Goal: Task Accomplishment & Management: Use online tool/utility

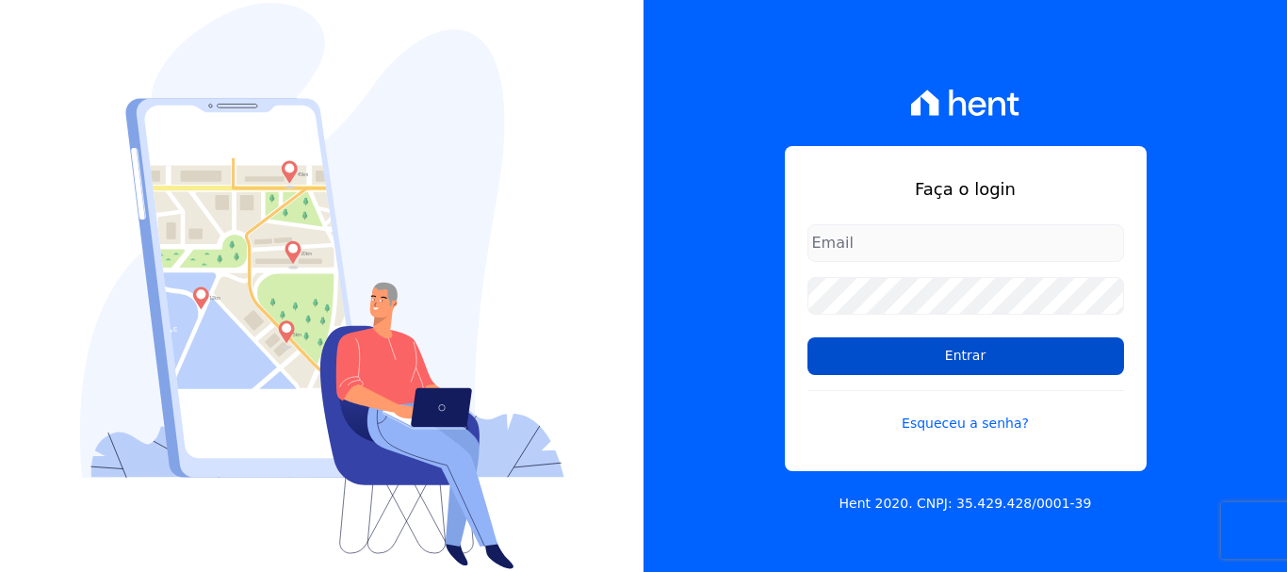
type input "[EMAIL_ADDRESS][DOMAIN_NAME]"
drag, startPoint x: 995, startPoint y: 356, endPoint x: 979, endPoint y: 347, distance: 18.6
click at [995, 356] on input "Entrar" at bounding box center [966, 356] width 317 height 38
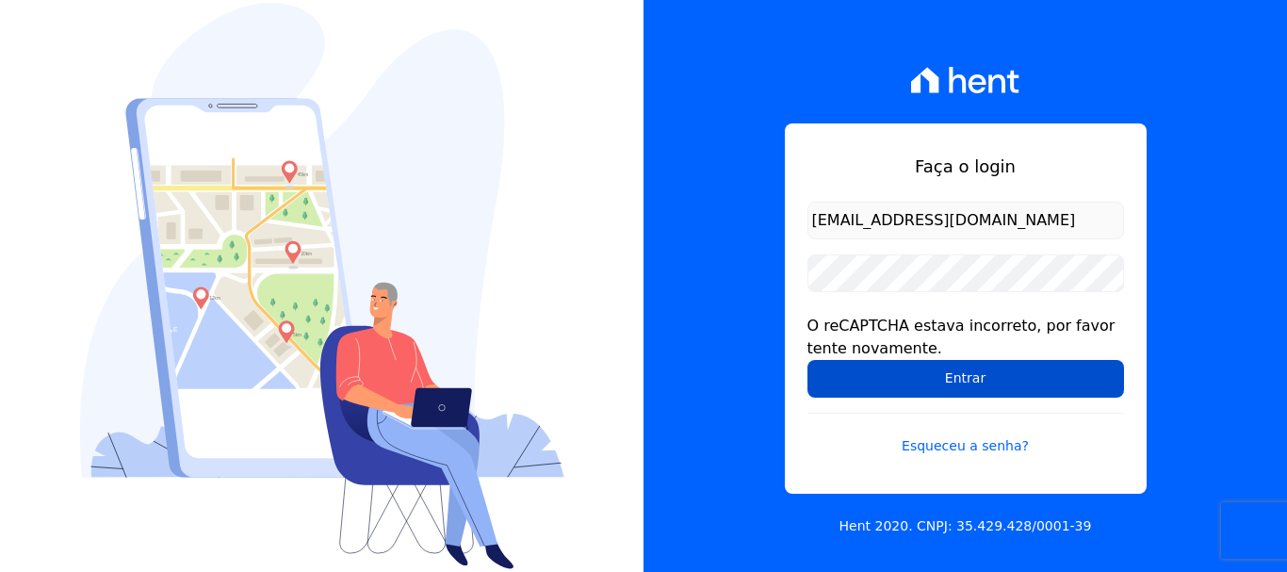
click at [973, 392] on input "Entrar" at bounding box center [966, 379] width 317 height 38
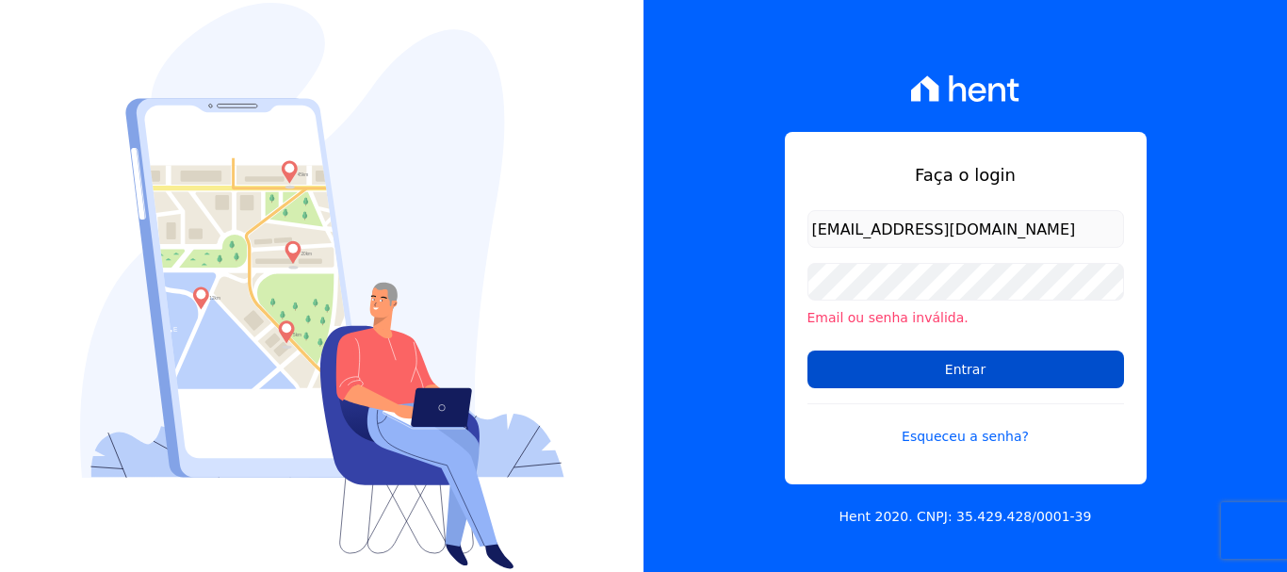
click at [970, 370] on input "Entrar" at bounding box center [966, 370] width 317 height 38
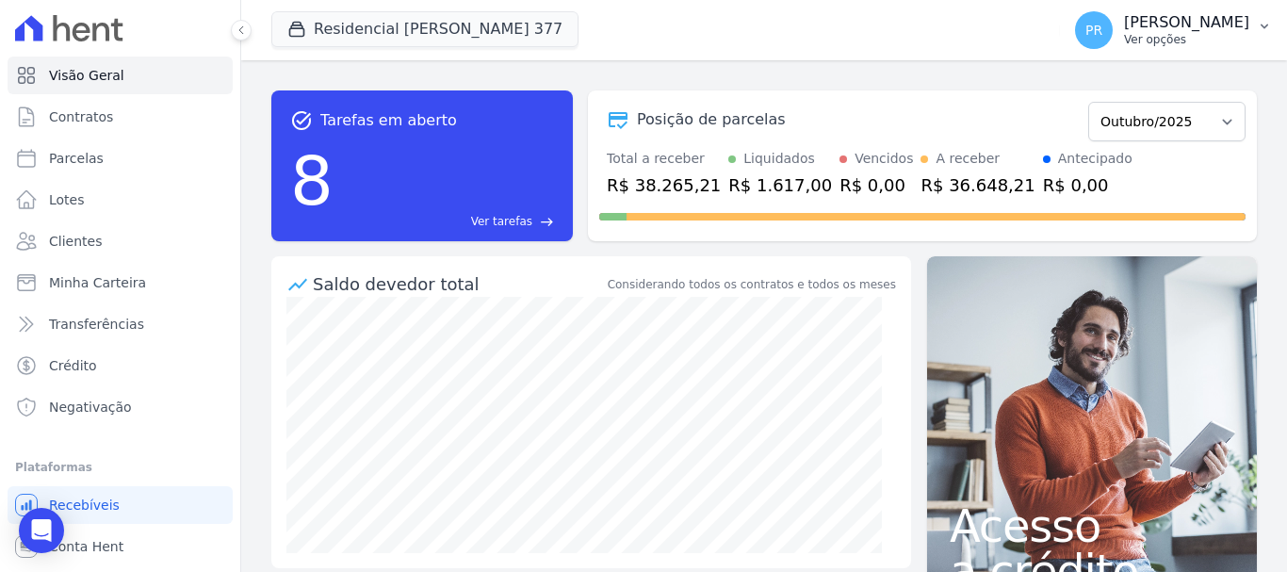
click at [1207, 44] on p "Ver opções" at bounding box center [1186, 39] width 125 height 15
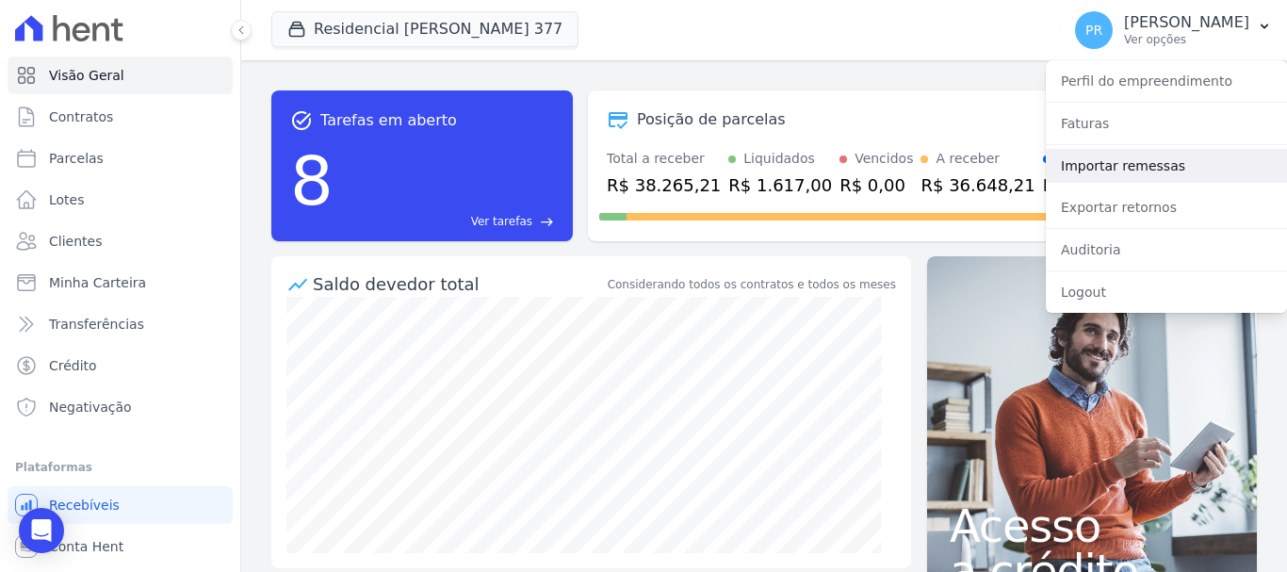
click at [1095, 161] on link "Importar remessas" at bounding box center [1166, 166] width 241 height 34
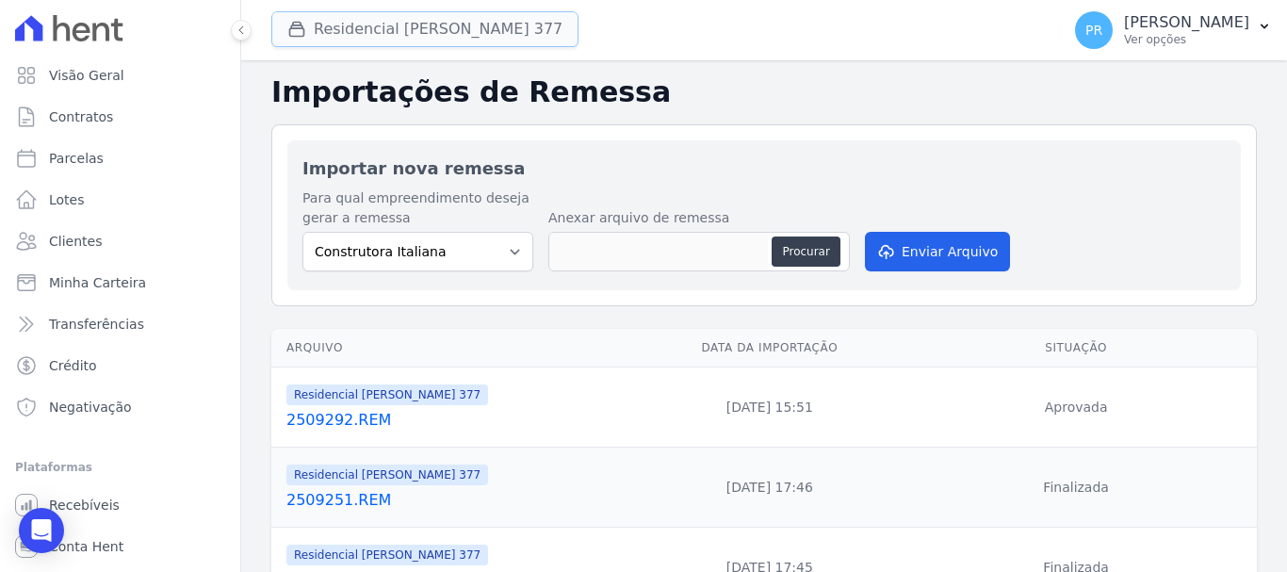
click at [498, 25] on button "Residencial Maria Da Glória 377" at bounding box center [424, 29] width 307 height 36
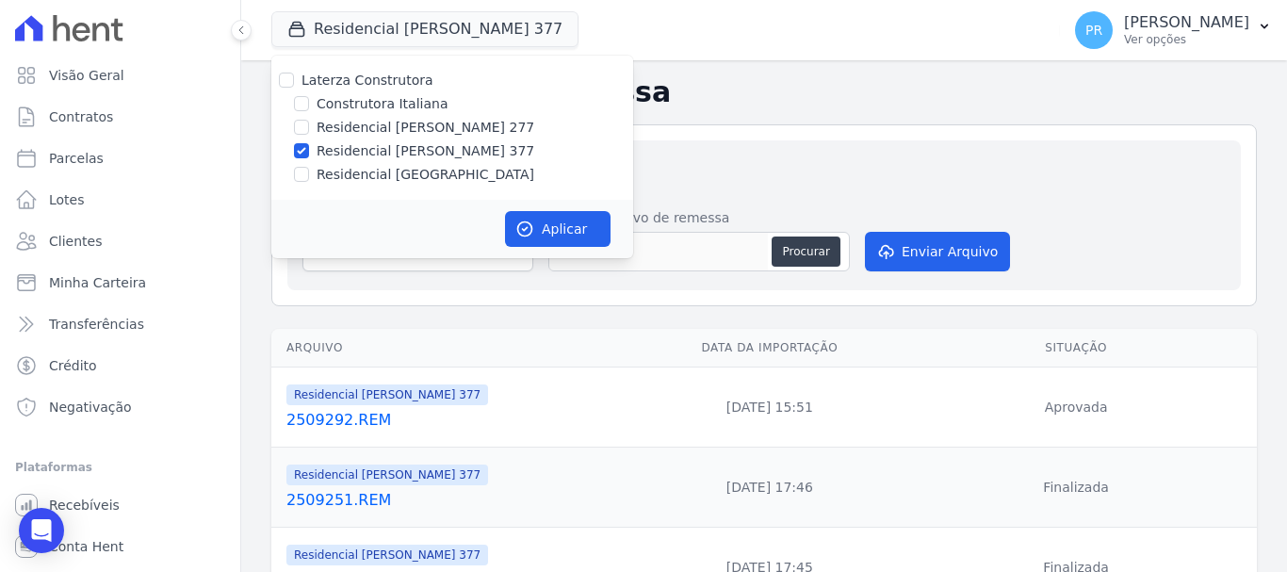
click at [373, 76] on label "Laterza Construtora" at bounding box center [368, 80] width 132 height 15
click at [294, 76] on input "Laterza Construtora" at bounding box center [286, 80] width 15 height 15
checkbox input "true"
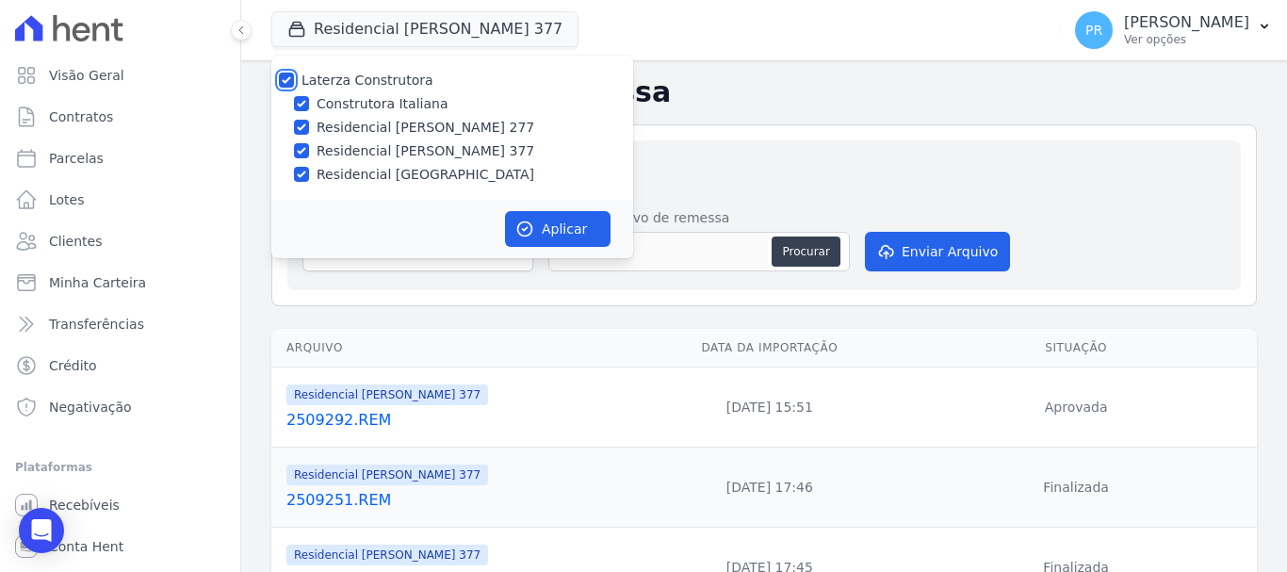
checkbox input "true"
click at [387, 80] on label "Laterza Construtora" at bounding box center [368, 80] width 132 height 15
click at [294, 80] on input "Laterza Construtora" at bounding box center [286, 80] width 15 height 15
checkbox input "false"
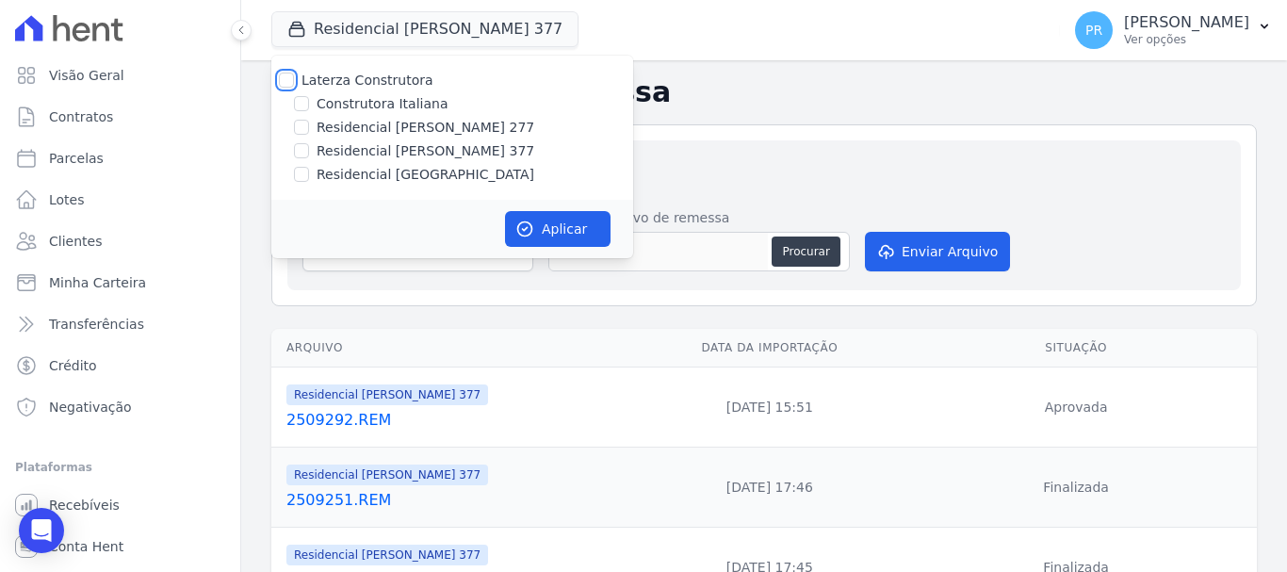
checkbox input "false"
click at [405, 99] on label "Construtora Italiana" at bounding box center [382, 104] width 131 height 20
click at [309, 99] on input "Construtora Italiana" at bounding box center [301, 103] width 15 height 15
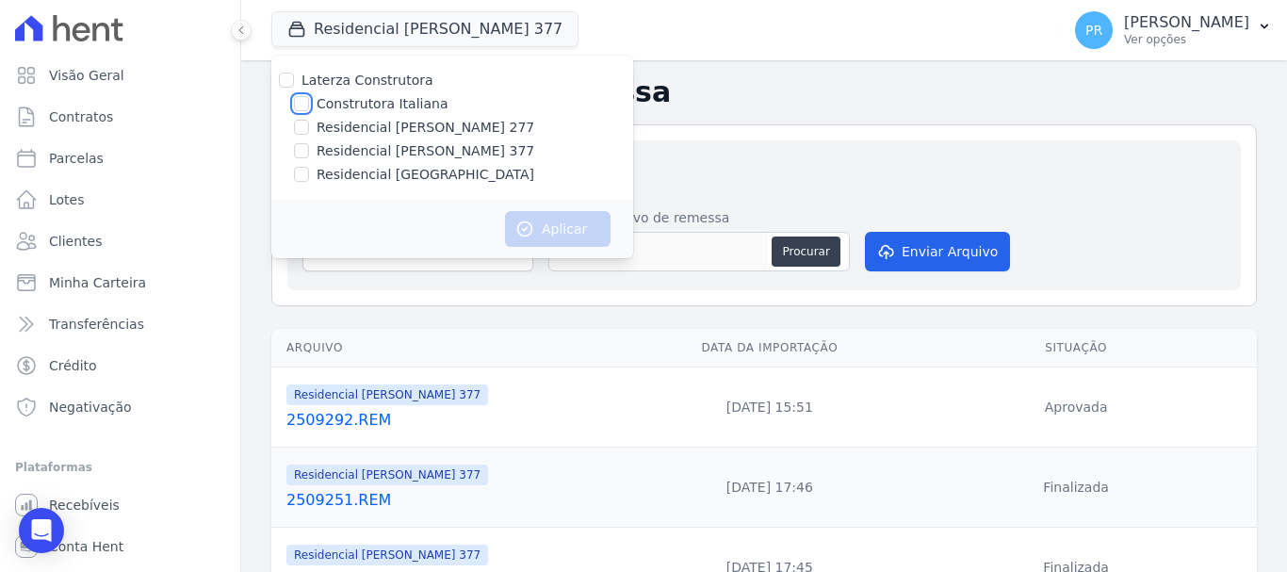
checkbox input "true"
click at [594, 228] on button "Aplicar" at bounding box center [558, 229] width 106 height 36
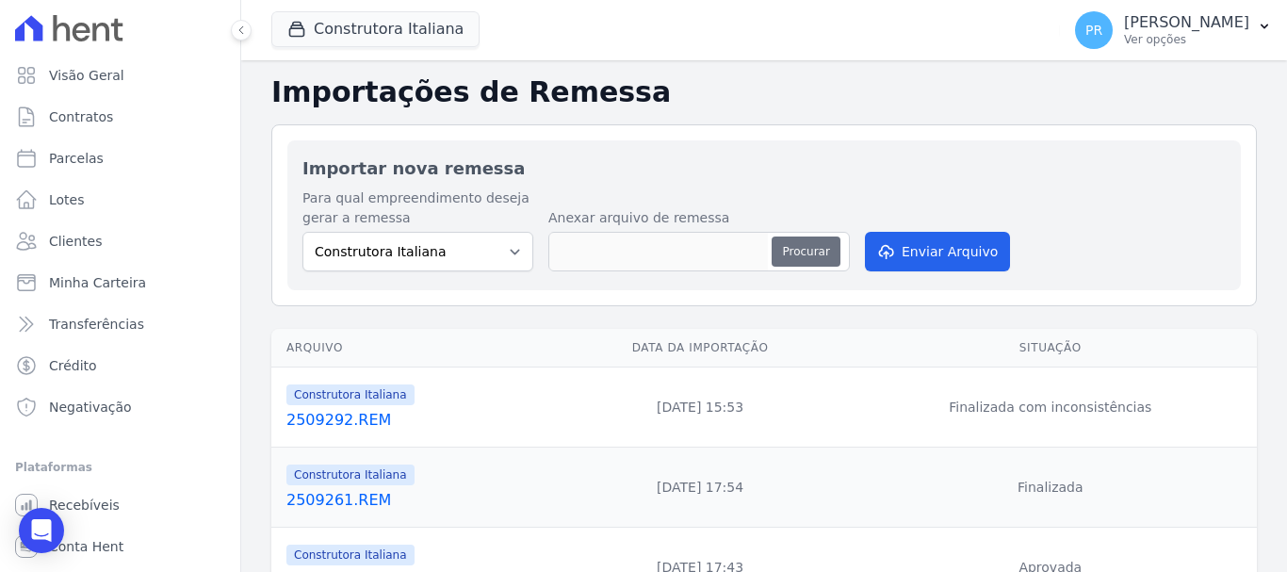
click at [825, 245] on button "Procurar" at bounding box center [806, 252] width 68 height 30
type input "2510011.REM"
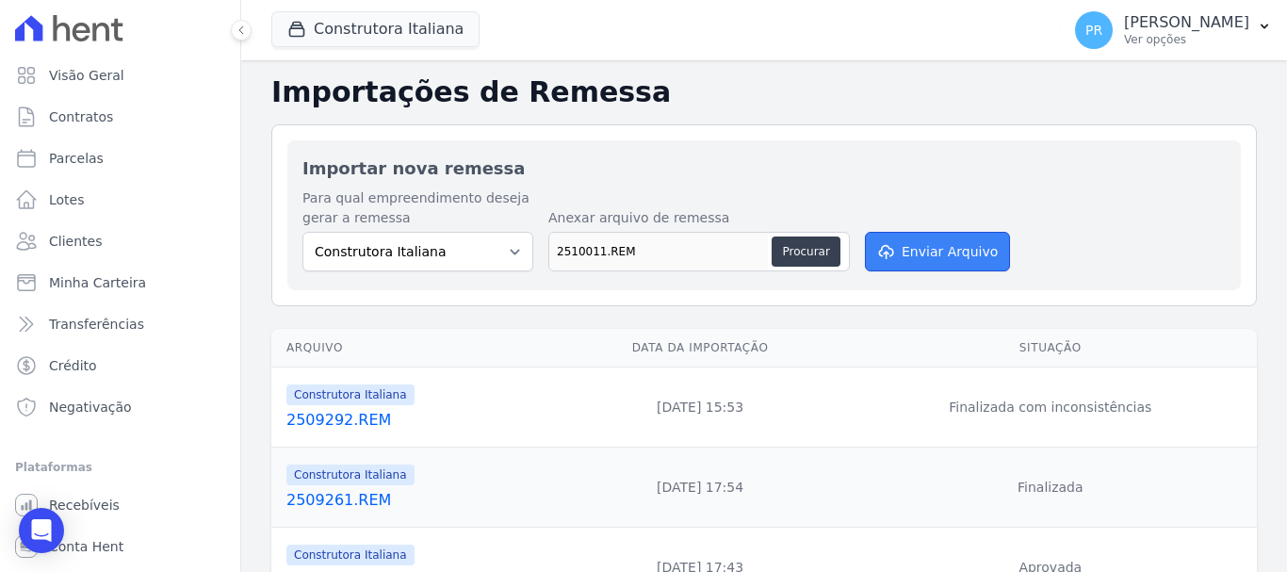
click at [927, 246] on button "Enviar Arquivo" at bounding box center [937, 252] width 145 height 40
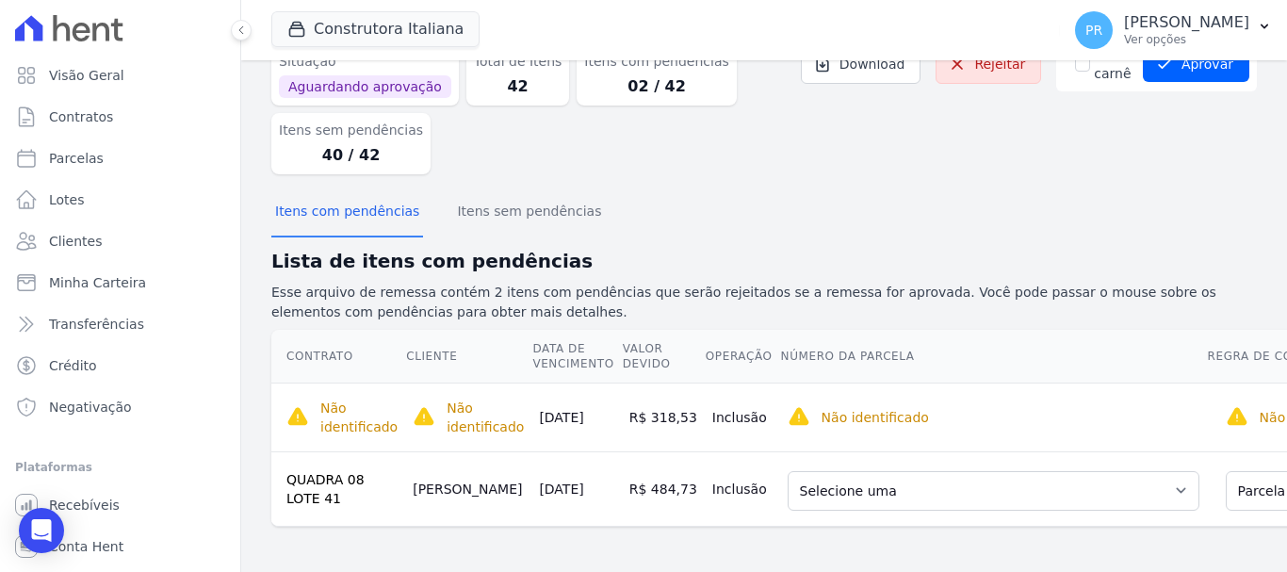
scroll to position [0, 308]
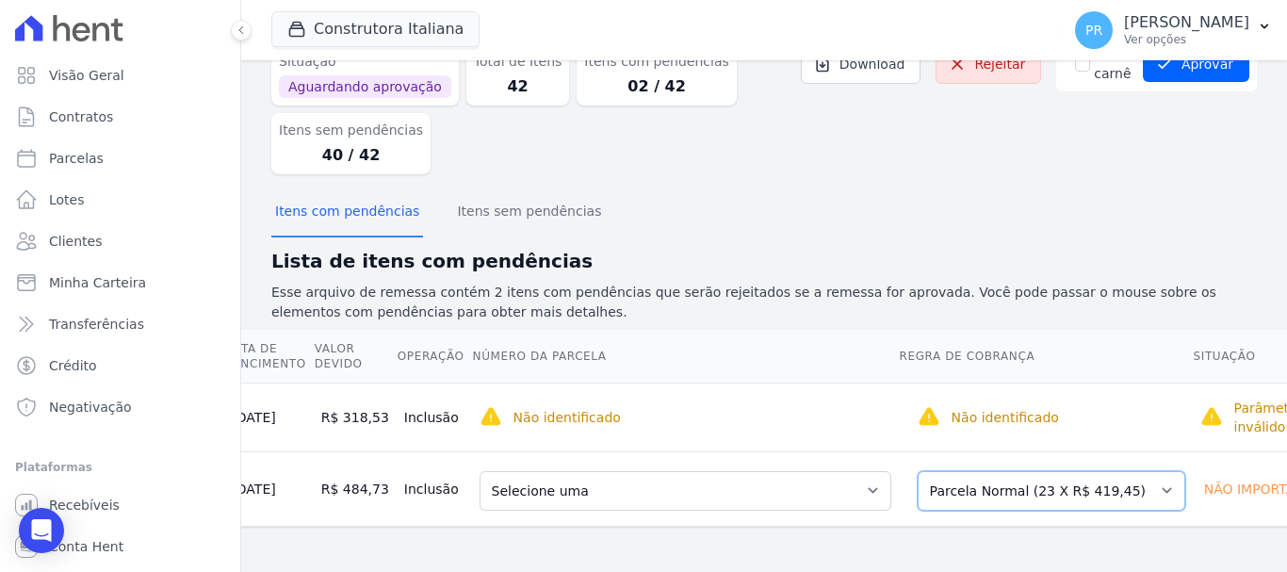
click at [1099, 471] on select "Selecione uma Nova Parcela Avulsa Parcela Avulsa Existente Parcela Normal (23 X…" at bounding box center [1052, 491] width 268 height 40
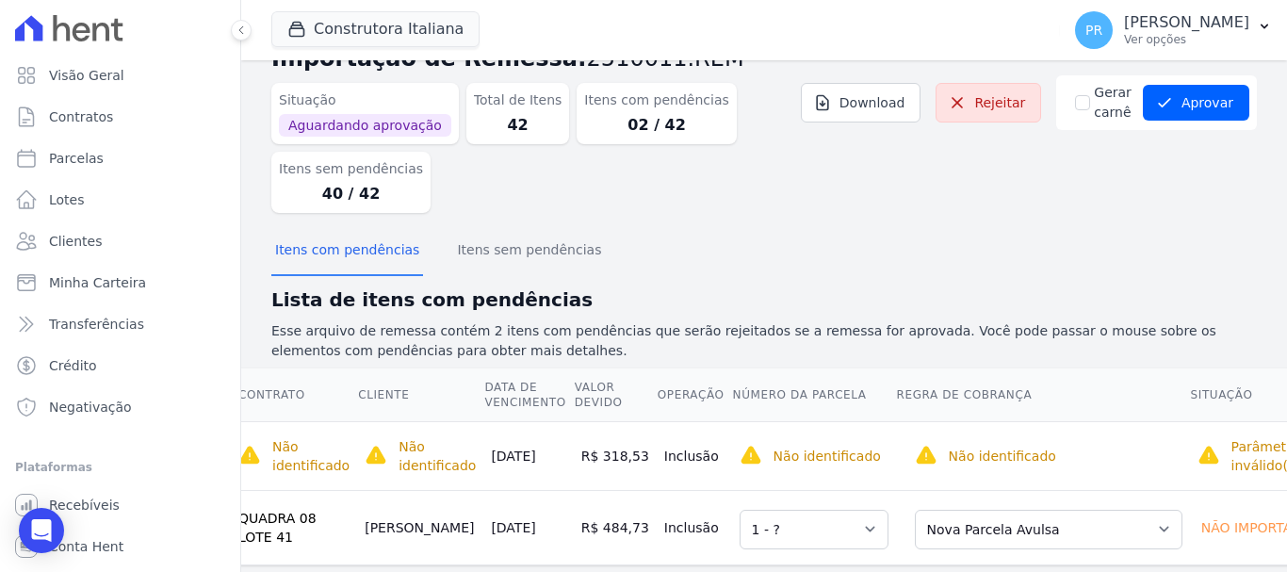
scroll to position [0, 0]
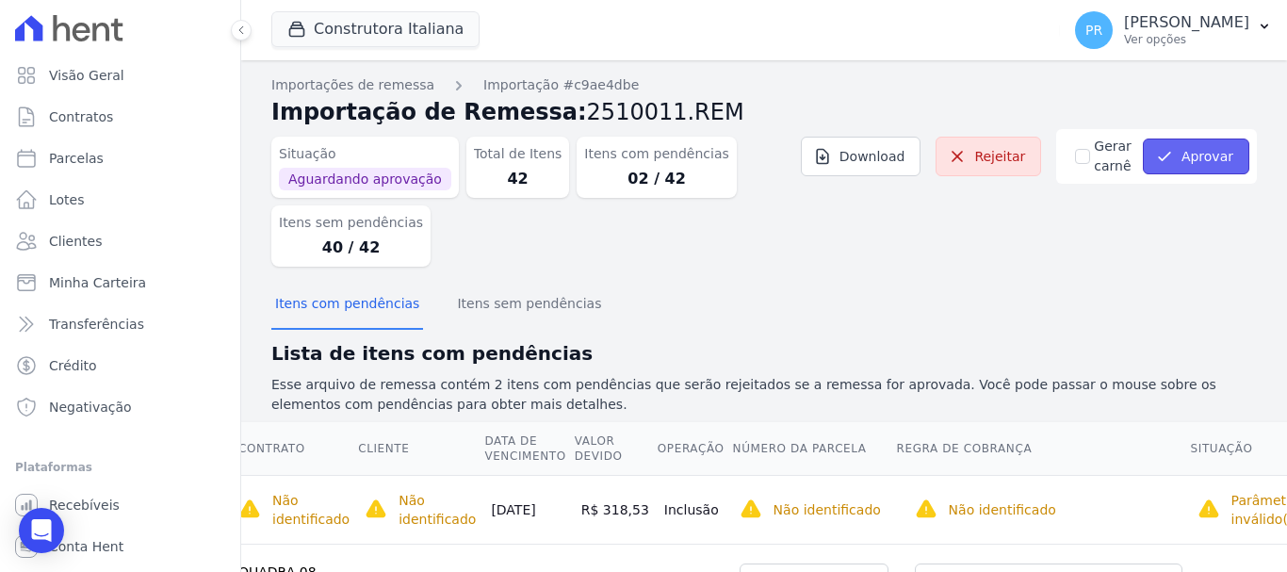
click at [1173, 164] on button "Aprovar" at bounding box center [1196, 157] width 106 height 36
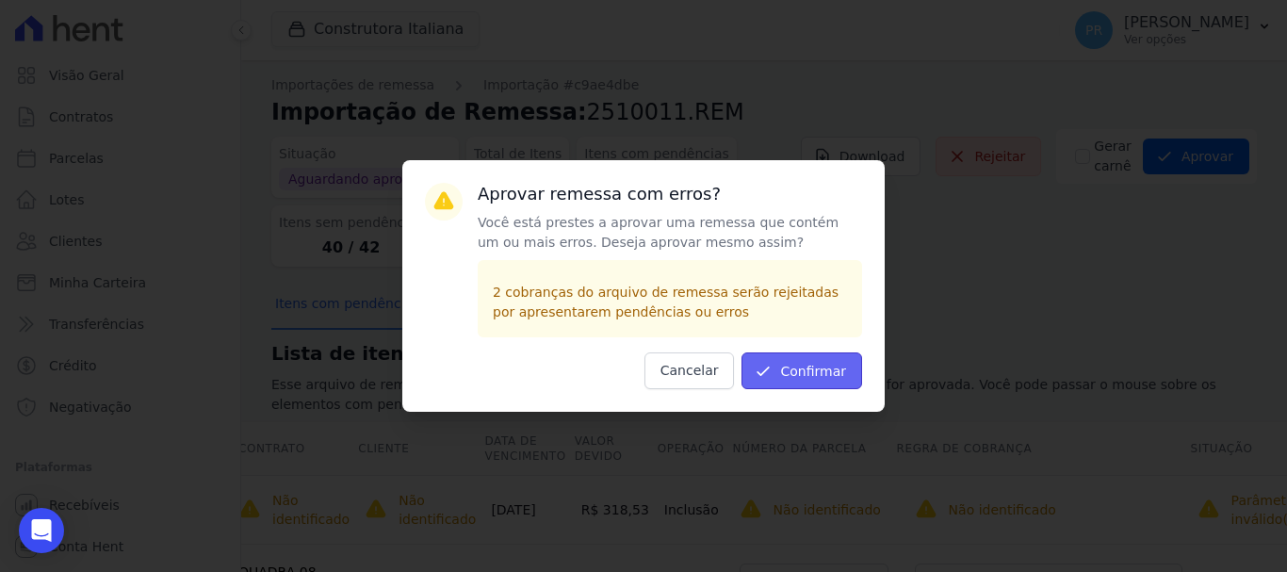
click at [829, 373] on button "Confirmar" at bounding box center [802, 370] width 121 height 37
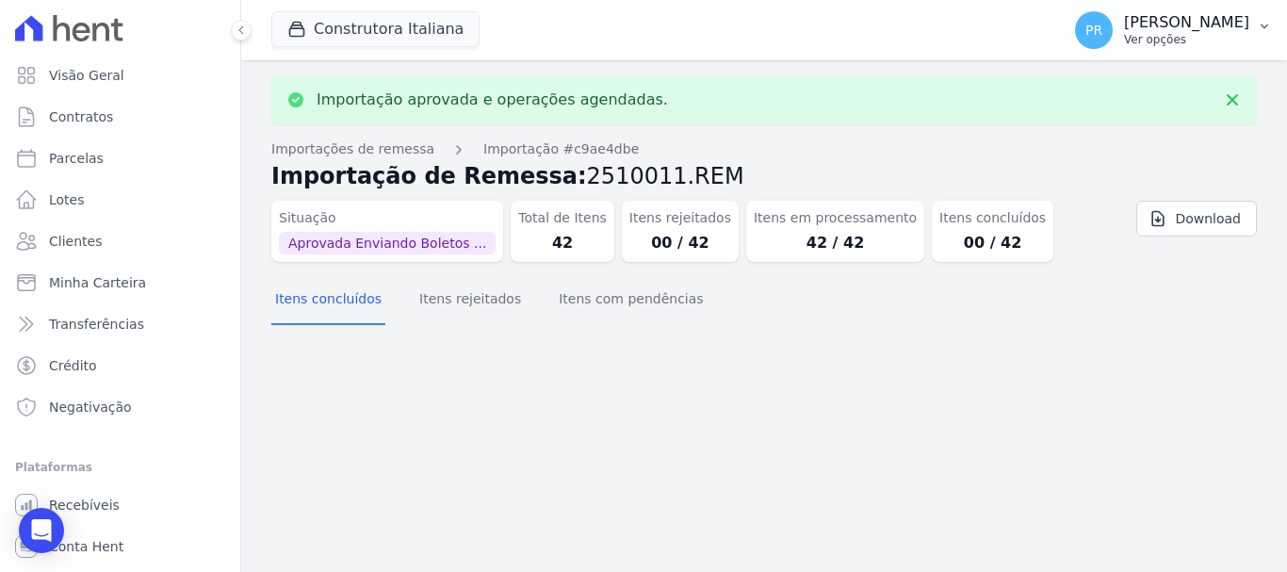
click at [1194, 25] on p "[PERSON_NAME]" at bounding box center [1186, 22] width 125 height 19
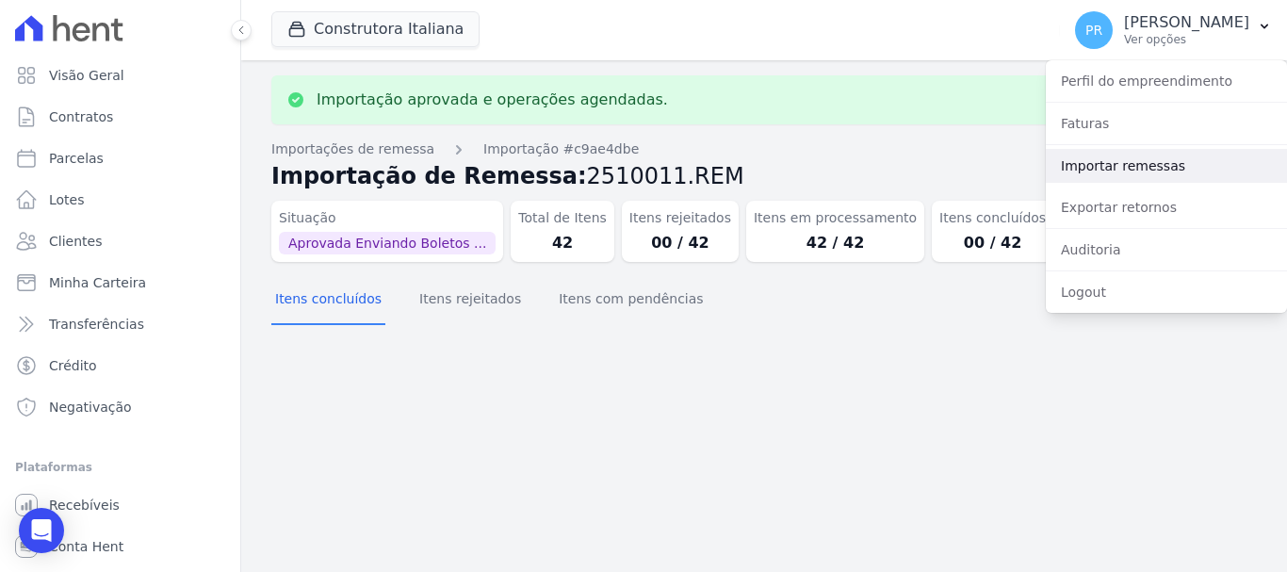
click at [1089, 161] on link "Importar remessas" at bounding box center [1166, 166] width 241 height 34
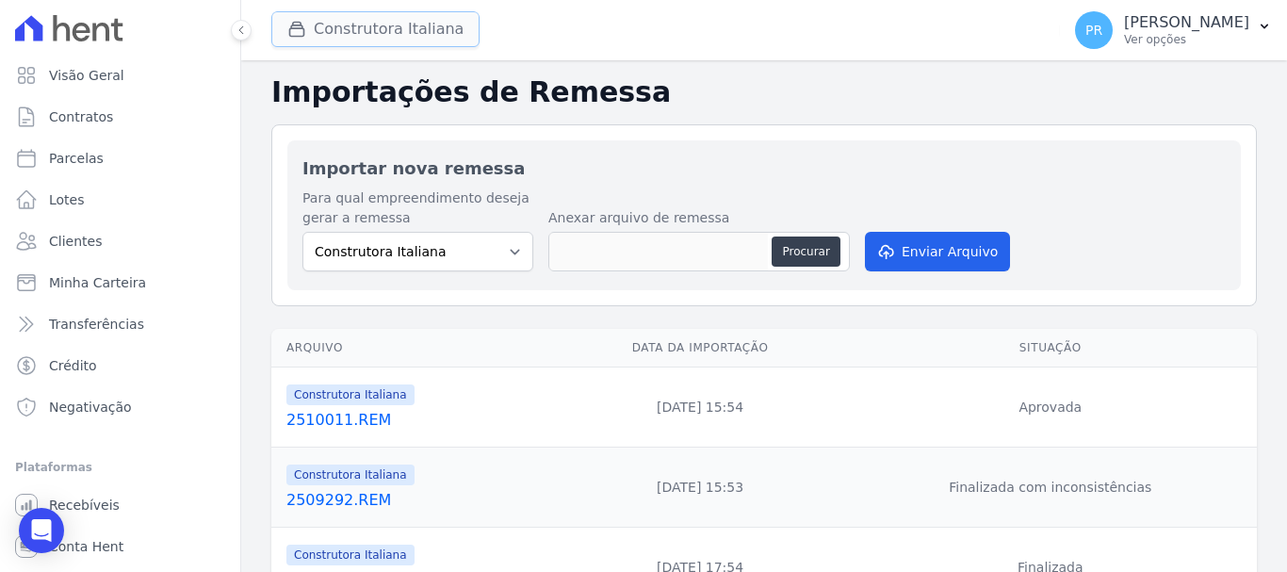
click at [346, 31] on button "Construtora Italiana" at bounding box center [375, 29] width 208 height 36
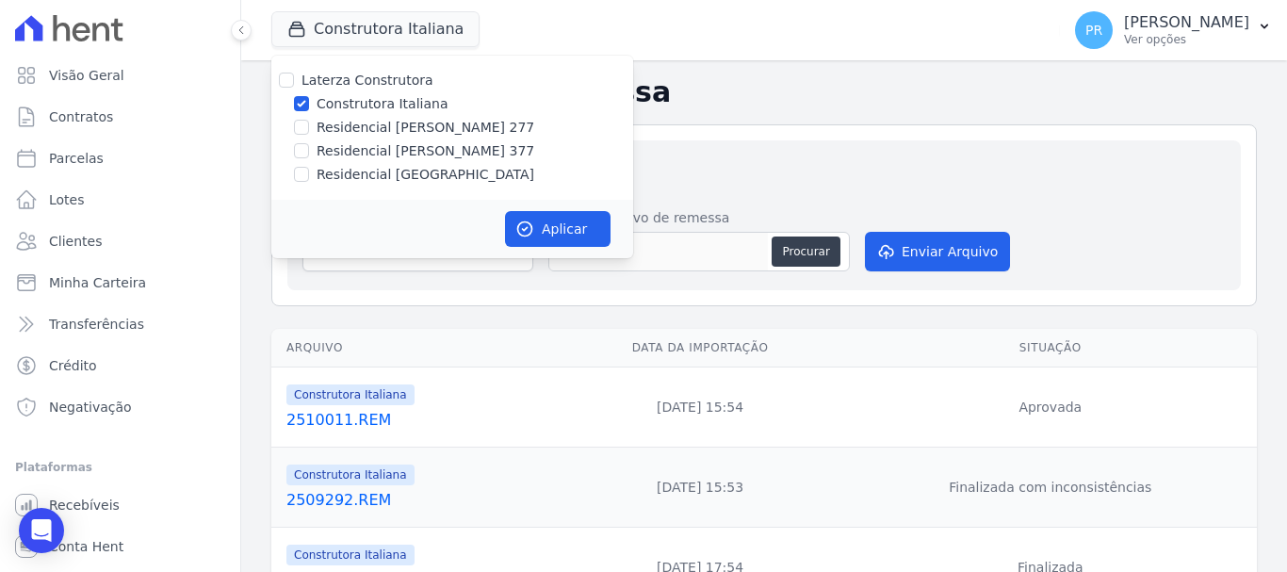
click at [352, 103] on label "Construtora Italiana" at bounding box center [382, 104] width 131 height 20
click at [309, 103] on input "Construtora Italiana" at bounding box center [301, 103] width 15 height 15
checkbox input "false"
click at [354, 123] on label "Residencial [PERSON_NAME] 277" at bounding box center [426, 128] width 218 height 20
click at [309, 123] on input "Residencial [PERSON_NAME] 277" at bounding box center [301, 127] width 15 height 15
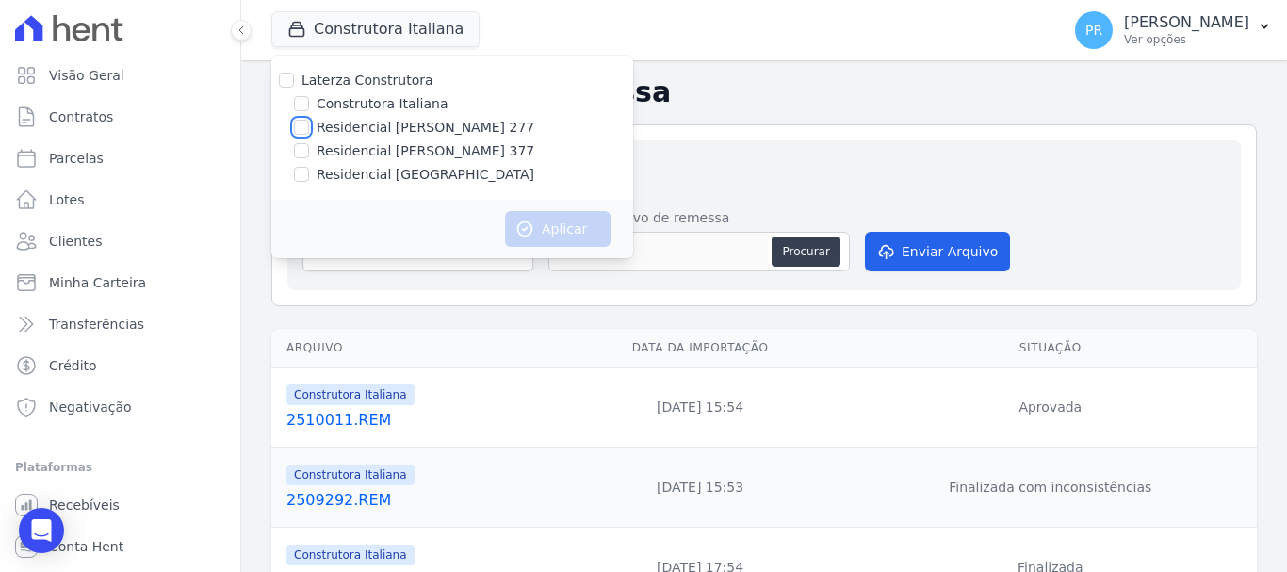
checkbox input "true"
click at [562, 231] on button "Aplicar" at bounding box center [558, 229] width 106 height 36
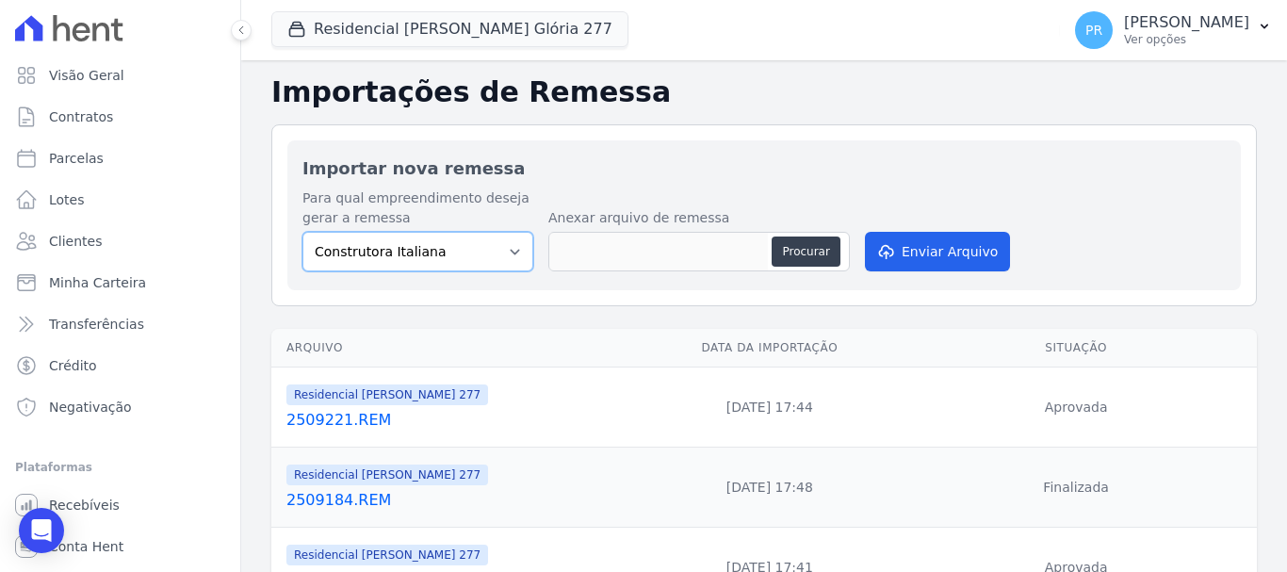
drag, startPoint x: 436, startPoint y: 240, endPoint x: 435, endPoint y: 253, distance: 12.3
click at [436, 240] on select "Construtora Italiana Residencial [PERSON_NAME] 277 Residencial [PERSON_NAME][ST…" at bounding box center [418, 252] width 231 height 40
select select "7d698934-b935-4dc9-aa46-576f3138731b"
click at [303, 232] on select "Construtora Italiana Residencial [PERSON_NAME] 277 Residencial [PERSON_NAME][ST…" at bounding box center [418, 252] width 231 height 40
click at [838, 252] on div "Procurar" at bounding box center [809, 252] width 74 height 30
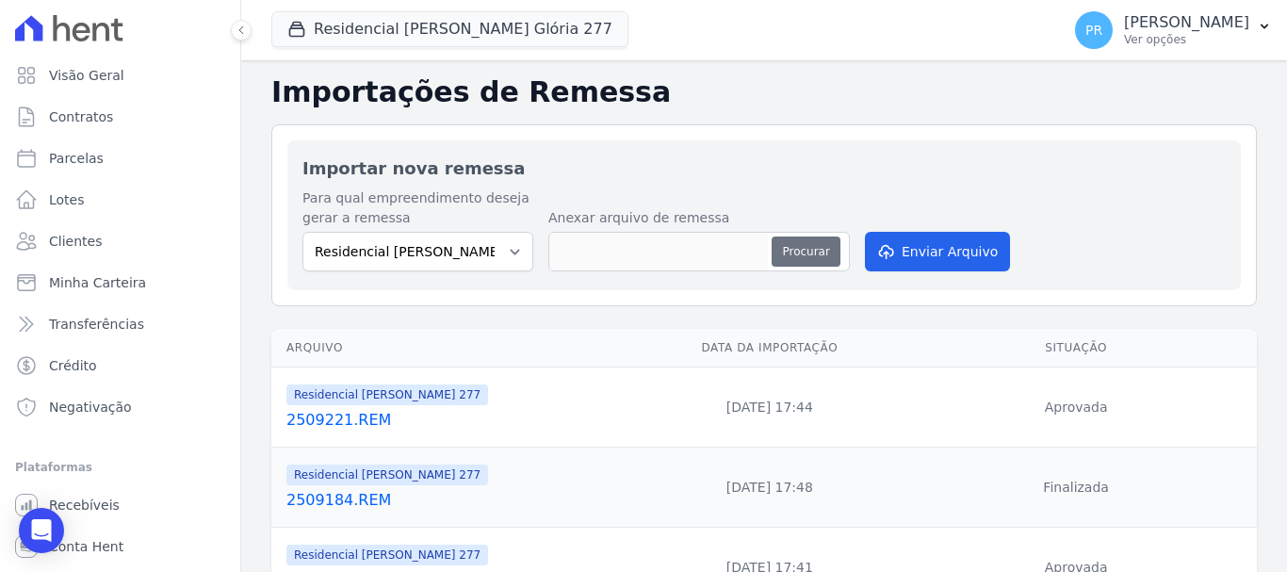
click at [830, 250] on button "Procurar" at bounding box center [806, 252] width 68 height 30
type input "2510011.REM"
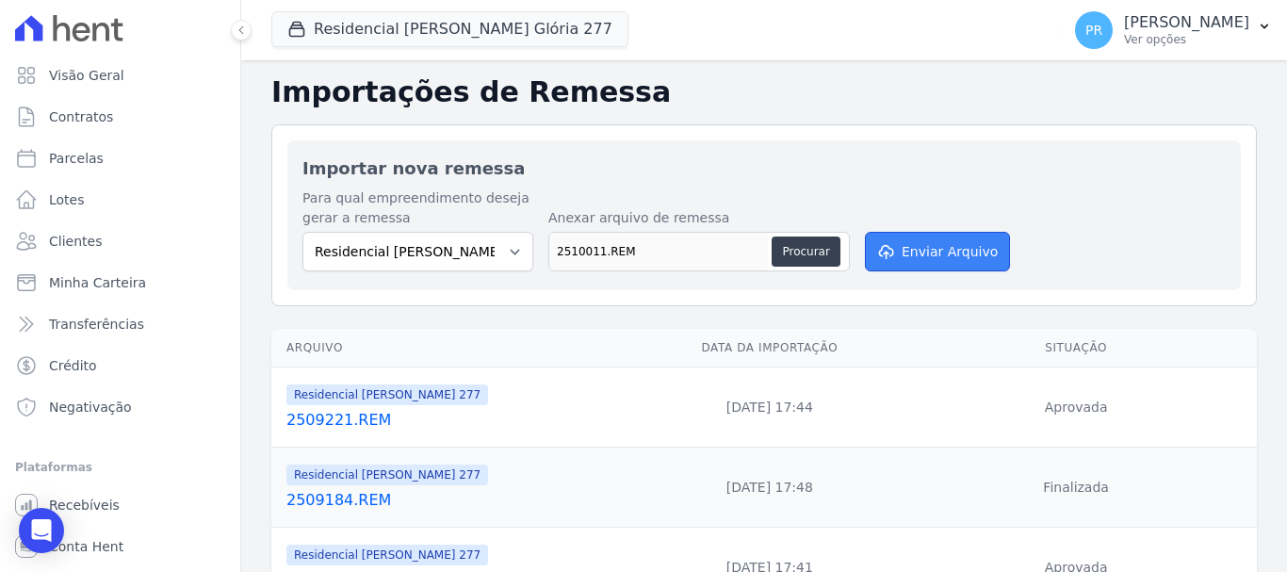
click at [957, 247] on button "Enviar Arquivo" at bounding box center [937, 252] width 145 height 40
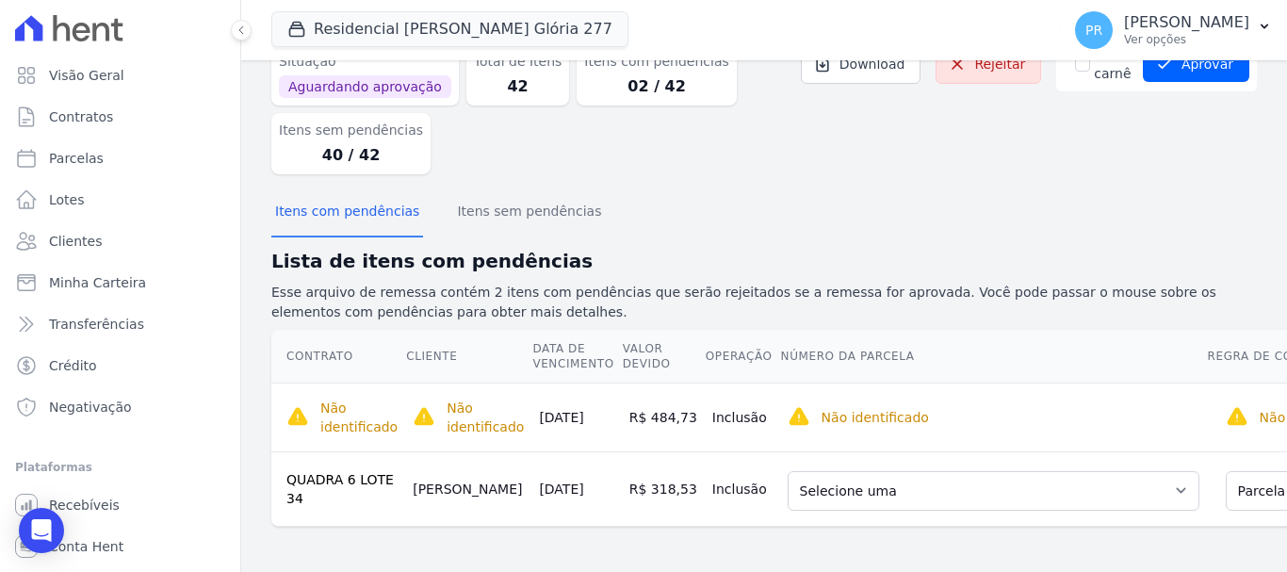
scroll to position [0, 312]
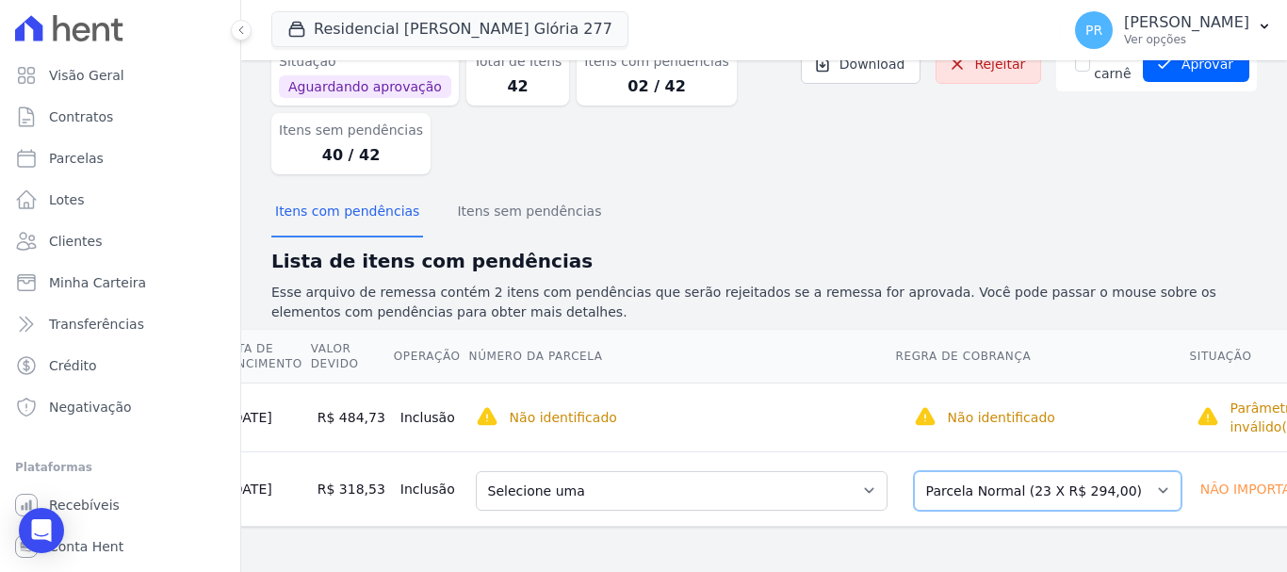
click at [1035, 471] on select "Selecione uma Nova Parcela Avulsa Parcela Avulsa Existente Parcela Normal (23 X…" at bounding box center [1048, 491] width 268 height 40
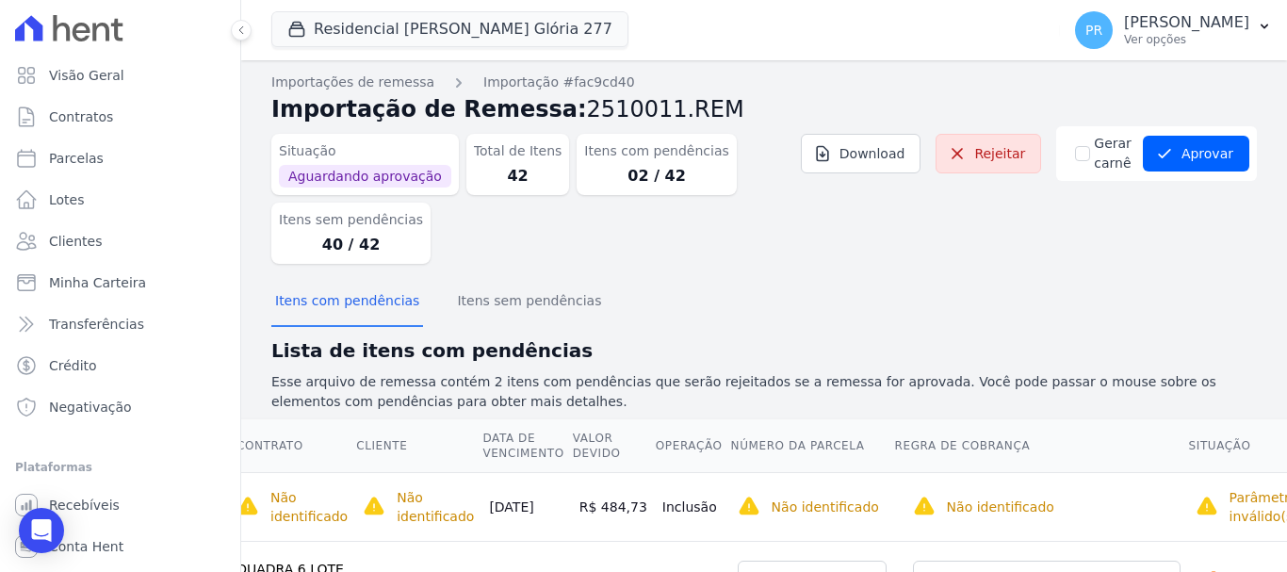
scroll to position [0, 0]
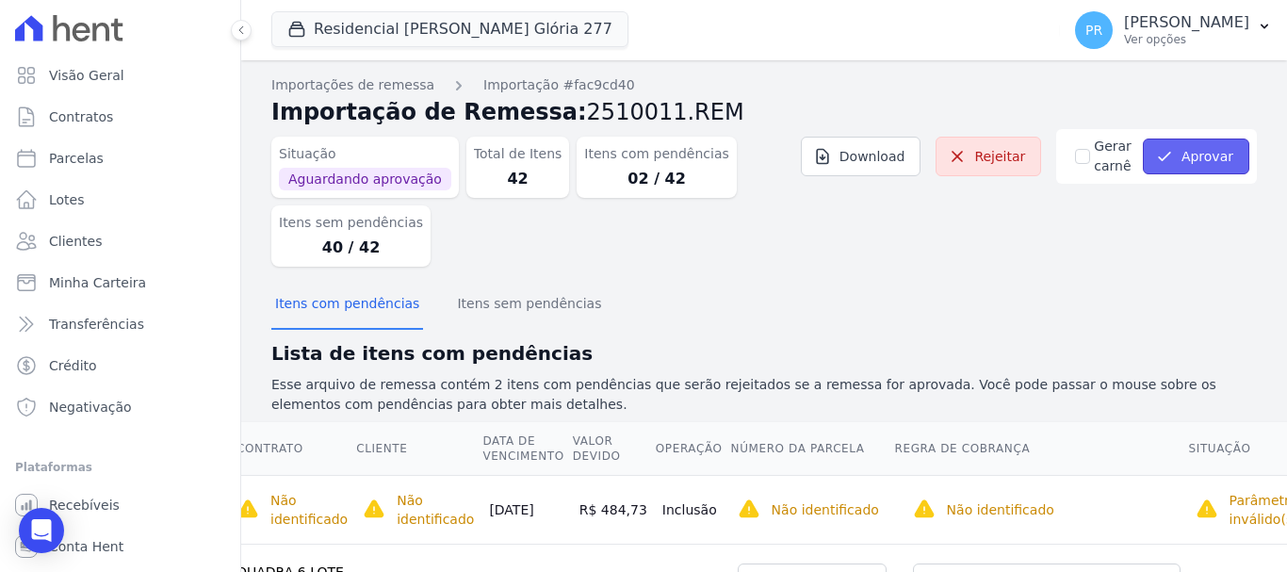
click at [1186, 151] on button "Aprovar" at bounding box center [1196, 157] width 106 height 36
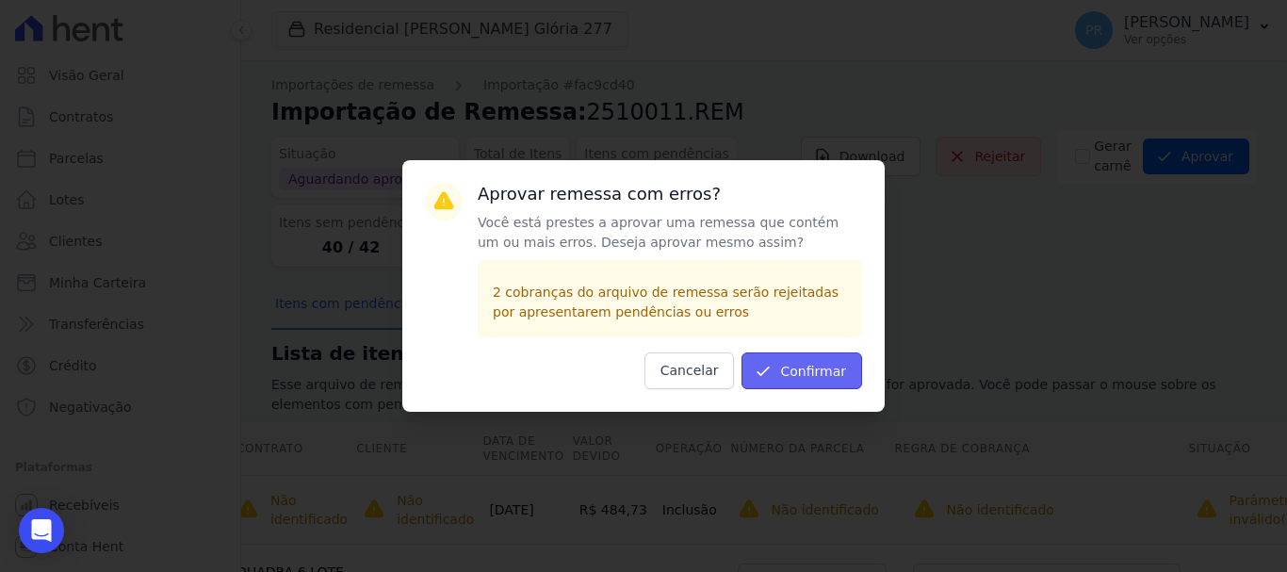
click at [847, 368] on button "Confirmar" at bounding box center [802, 370] width 121 height 37
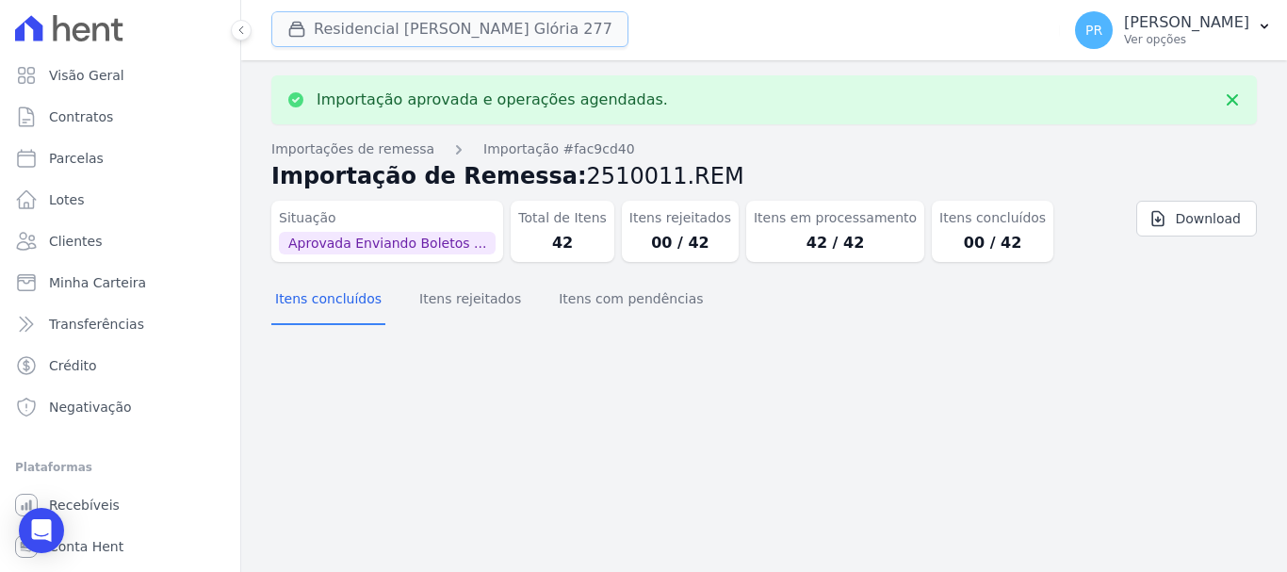
click at [390, 26] on button "Residencial [PERSON_NAME] 277" at bounding box center [449, 29] width 357 height 36
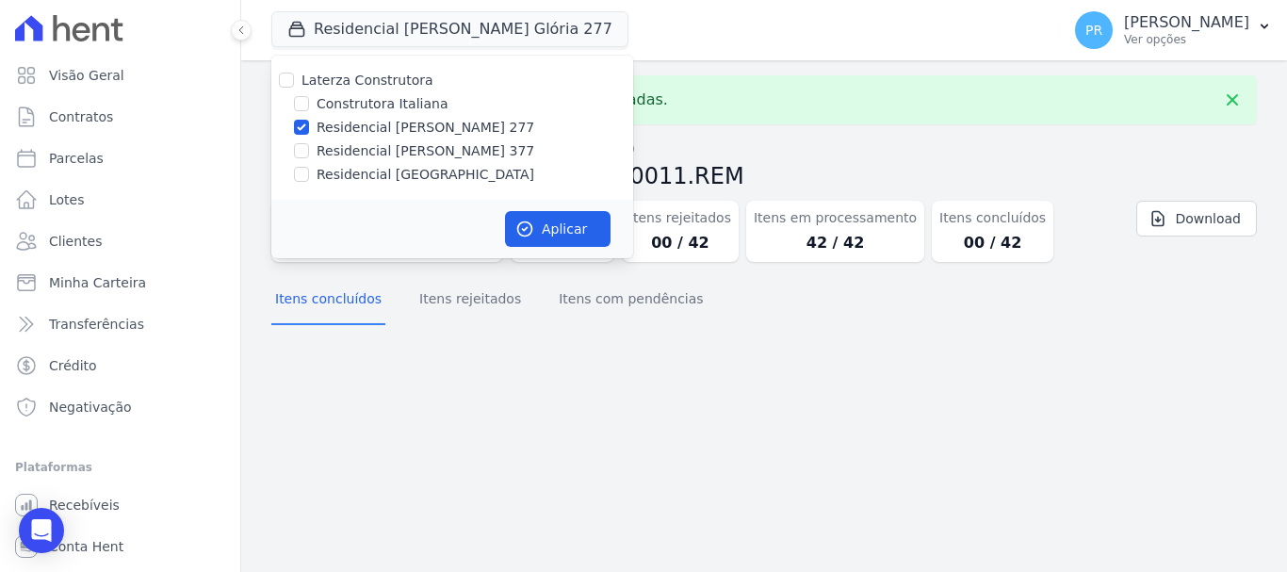
click at [397, 123] on label "Residencial [PERSON_NAME] 277" at bounding box center [426, 128] width 218 height 20
click at [309, 123] on input "Residencial [PERSON_NAME] 277" at bounding box center [301, 127] width 15 height 15
checkbox input "false"
click at [401, 145] on label "Residencial [PERSON_NAME] 377" at bounding box center [426, 151] width 218 height 20
click at [309, 145] on input "Residencial [PERSON_NAME] 377" at bounding box center [301, 150] width 15 height 15
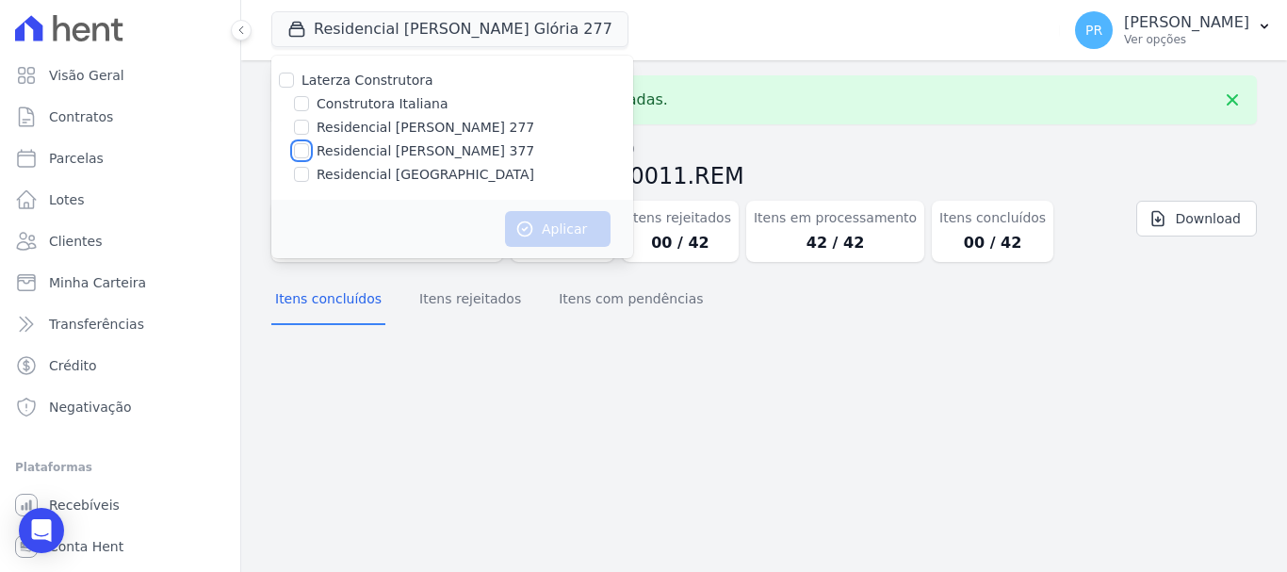
checkbox input "true"
click at [547, 216] on button "Aplicar" at bounding box center [558, 229] width 106 height 36
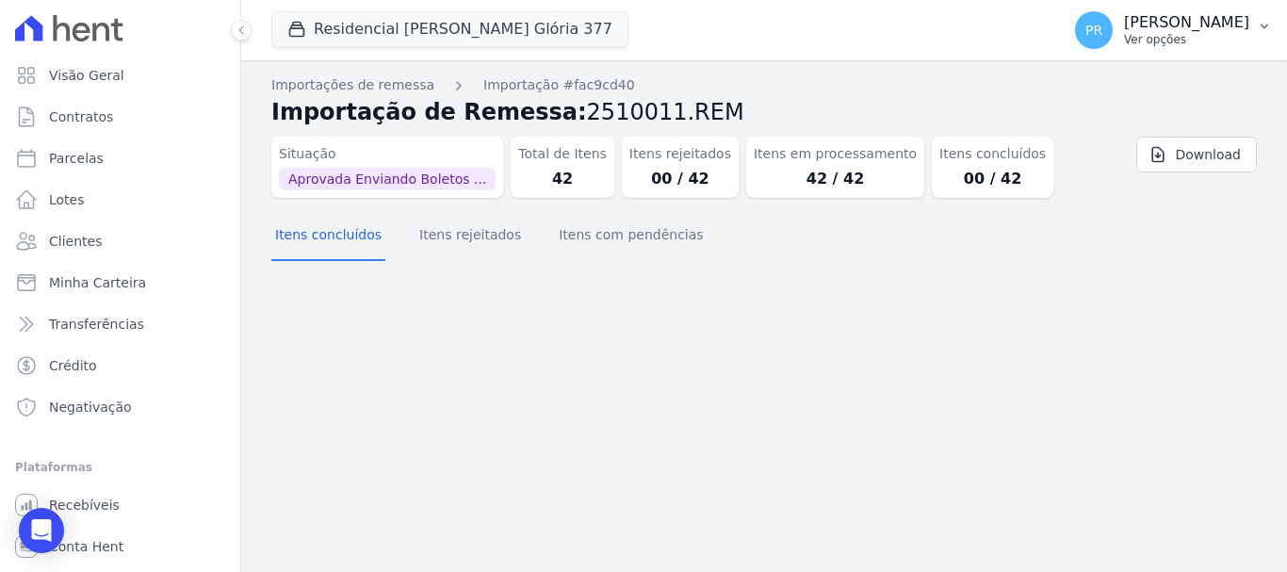
click at [1166, 36] on p "Ver opções" at bounding box center [1186, 39] width 125 height 15
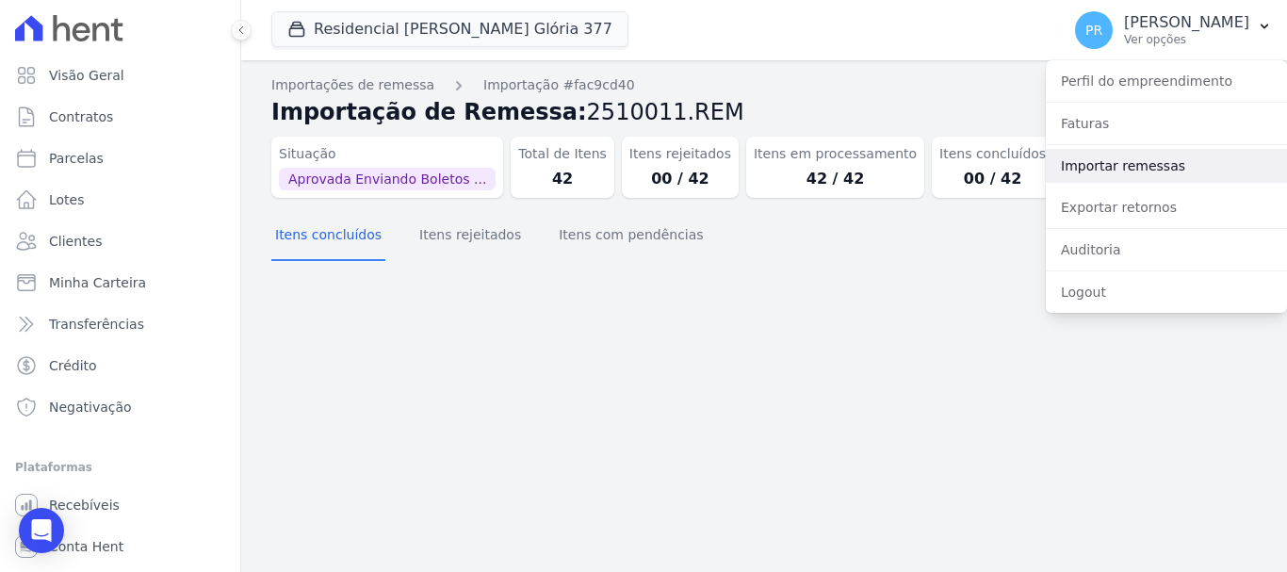
click at [1119, 172] on link "Importar remessas" at bounding box center [1166, 166] width 241 height 34
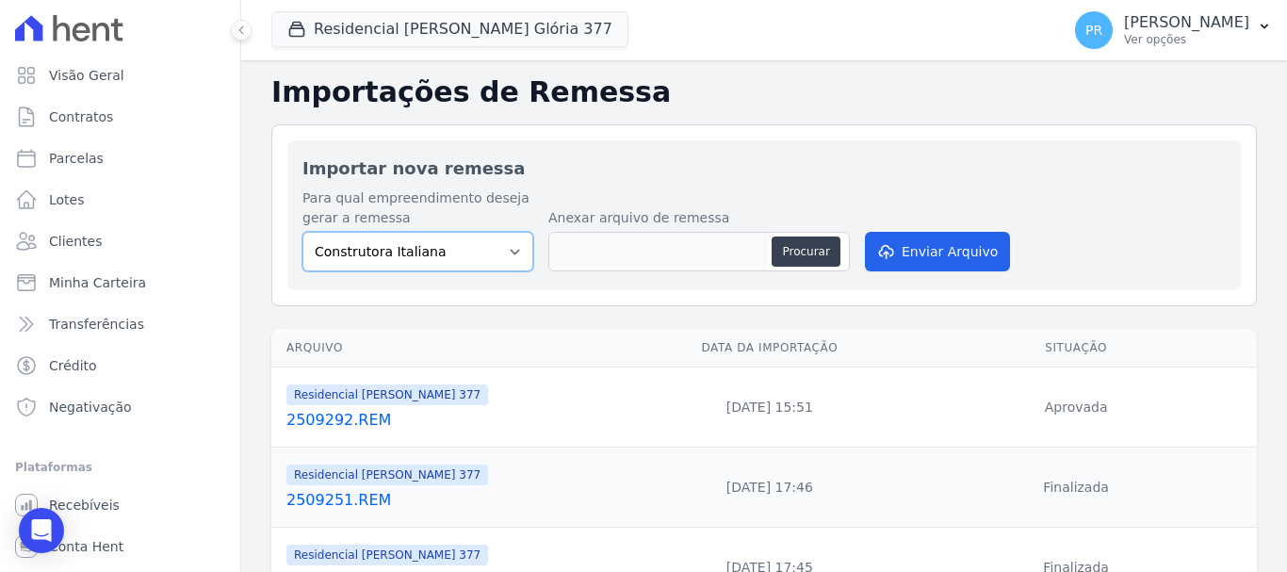
drag, startPoint x: 480, startPoint y: 239, endPoint x: 479, endPoint y: 270, distance: 30.2
click at [480, 239] on select "Construtora Italiana Residencial [PERSON_NAME] 277 Residencial [PERSON_NAME][ST…" at bounding box center [418, 252] width 231 height 40
select select "0cd9190e-dfd9-46e5-afc8-7298ef4c0c2b"
click at [303, 232] on select "Construtora Italiana Residencial [PERSON_NAME] 277 Residencial [PERSON_NAME][ST…" at bounding box center [418, 252] width 231 height 40
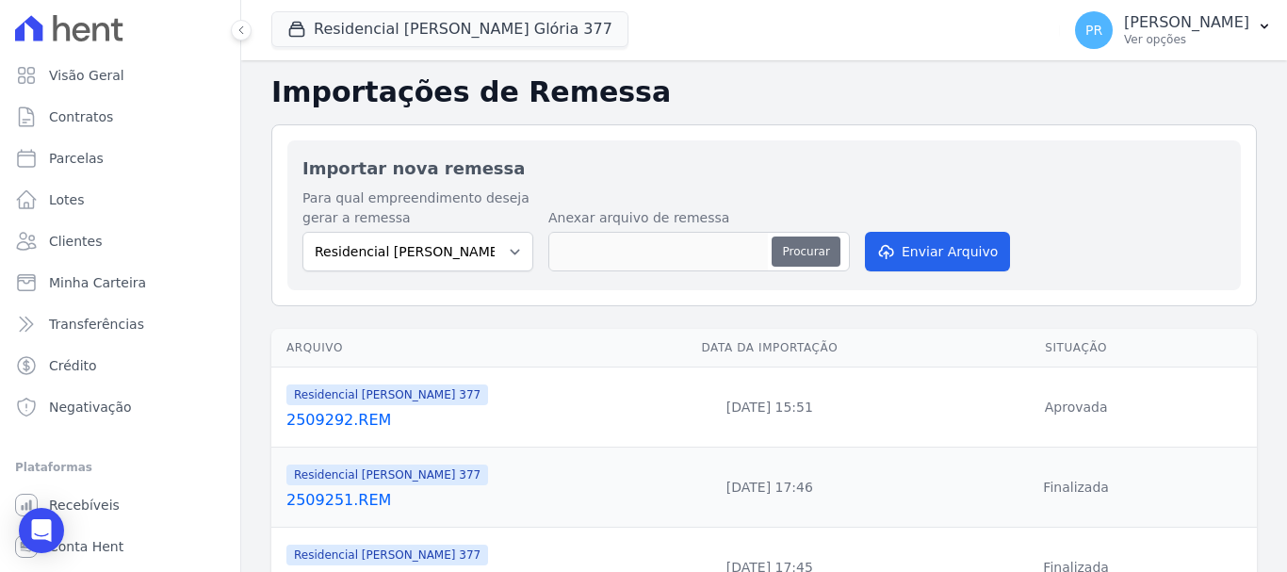
click at [802, 252] on button "Procurar" at bounding box center [806, 252] width 68 height 30
type input "2510011.REM"
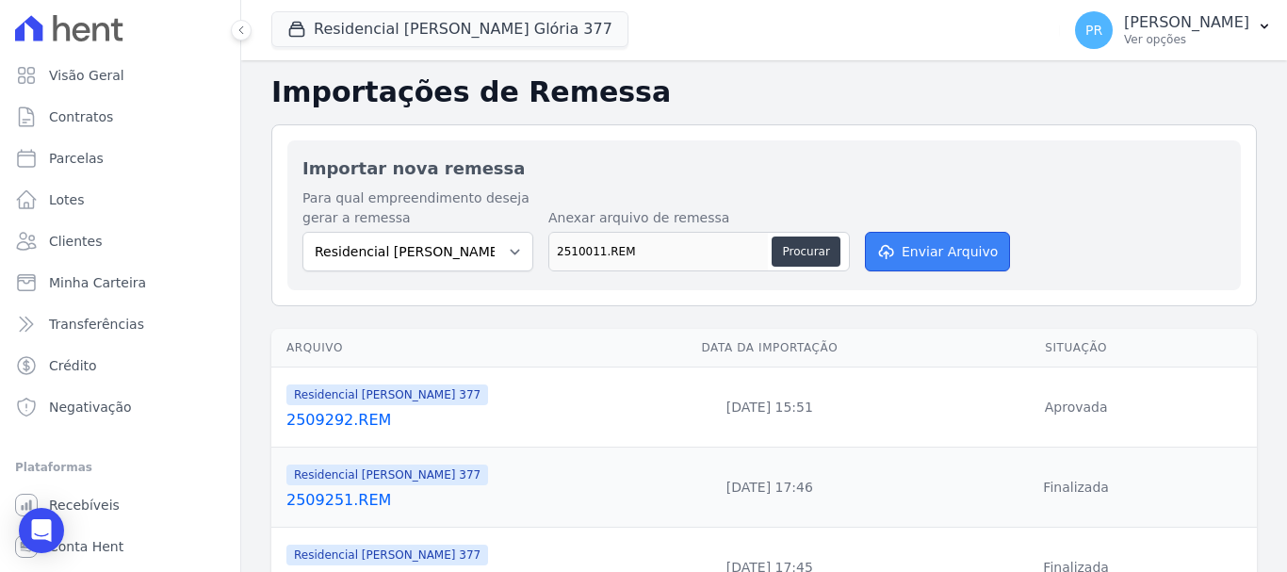
click at [964, 256] on button "Enviar Arquivo" at bounding box center [937, 252] width 145 height 40
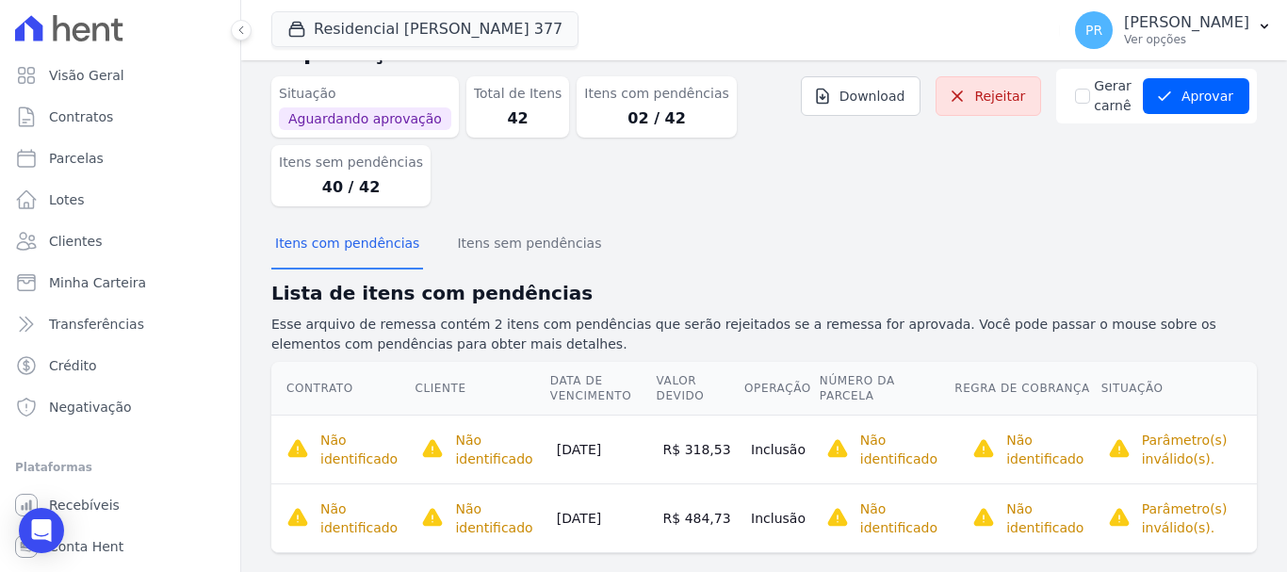
scroll to position [88, 0]
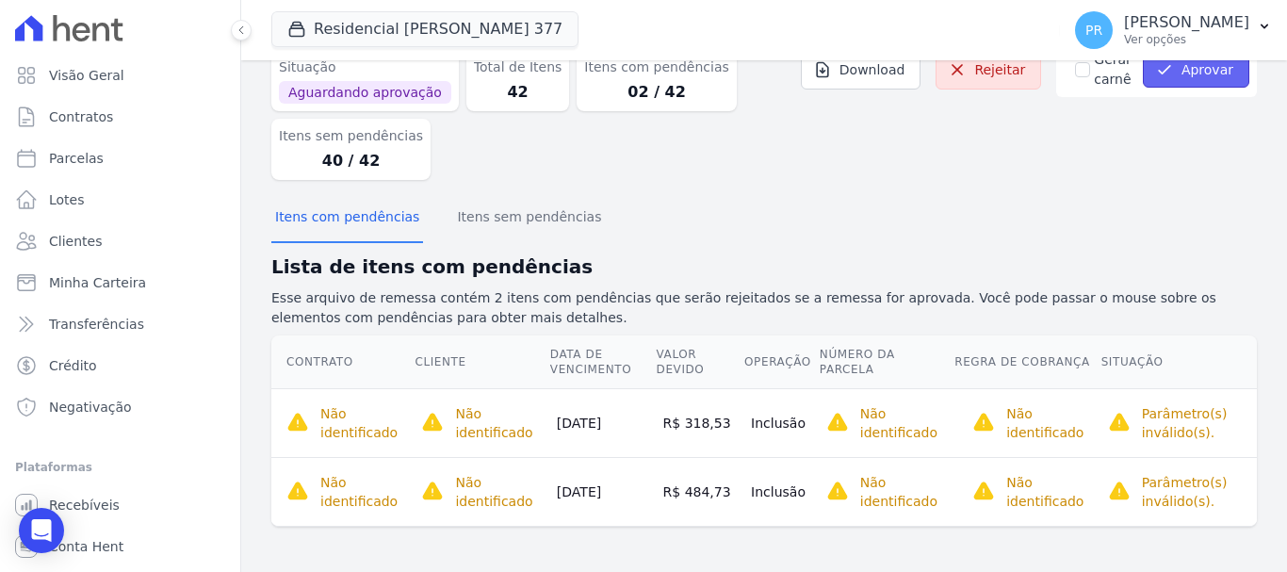
click at [1184, 79] on button "Aprovar" at bounding box center [1196, 70] width 106 height 36
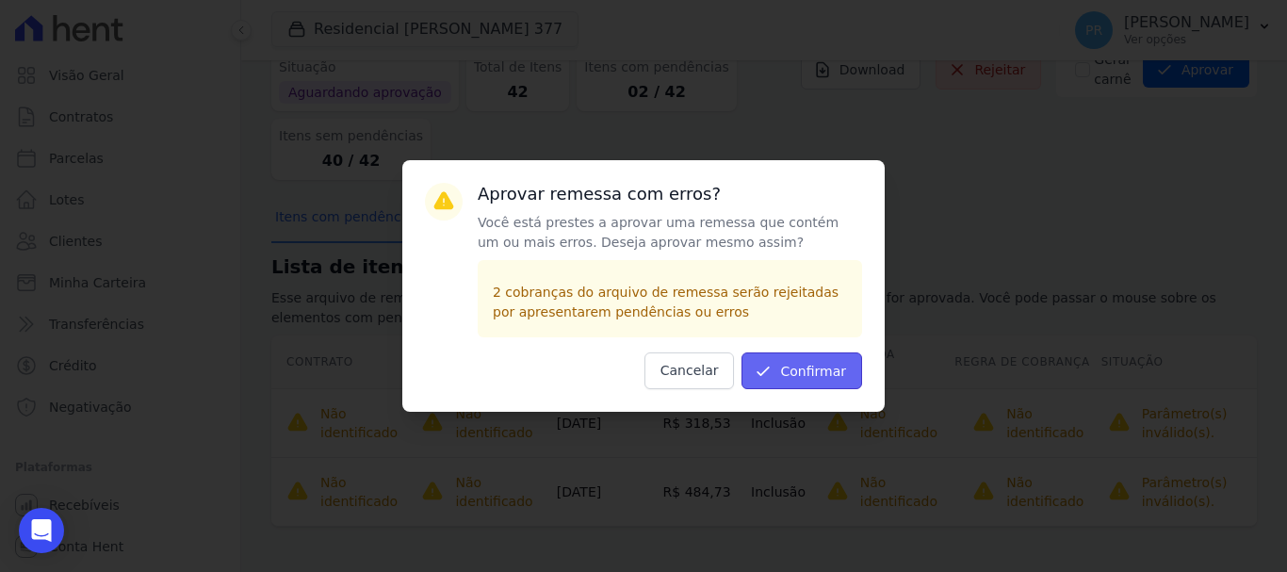
click at [802, 374] on button "Confirmar" at bounding box center [802, 370] width 121 height 37
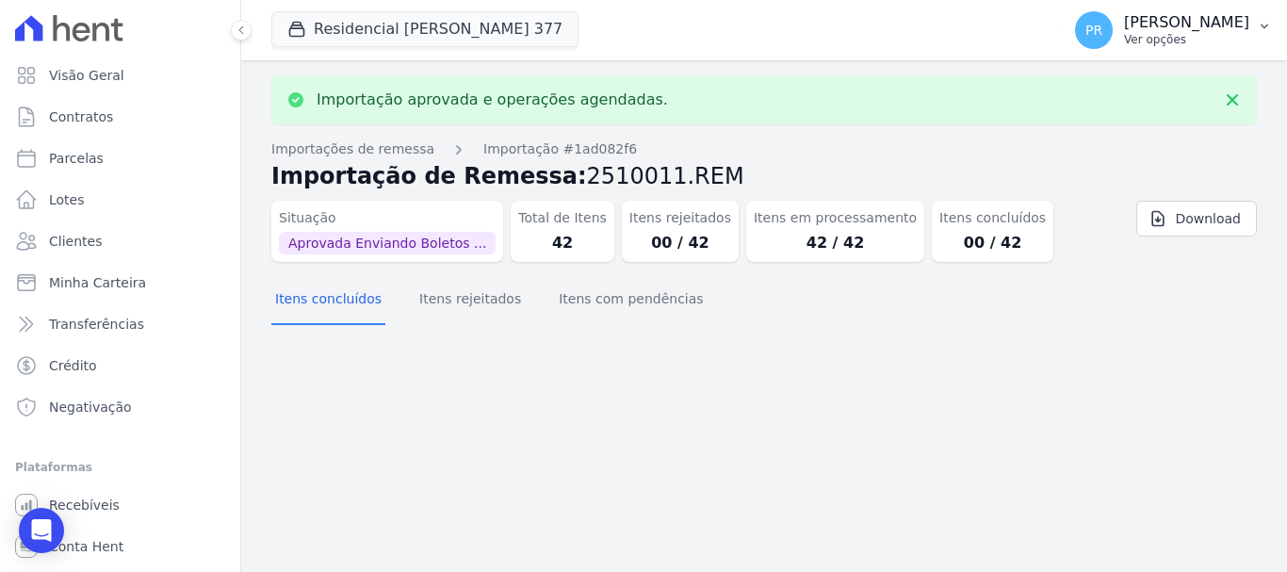
click at [1193, 23] on p "[PERSON_NAME]" at bounding box center [1186, 22] width 125 height 19
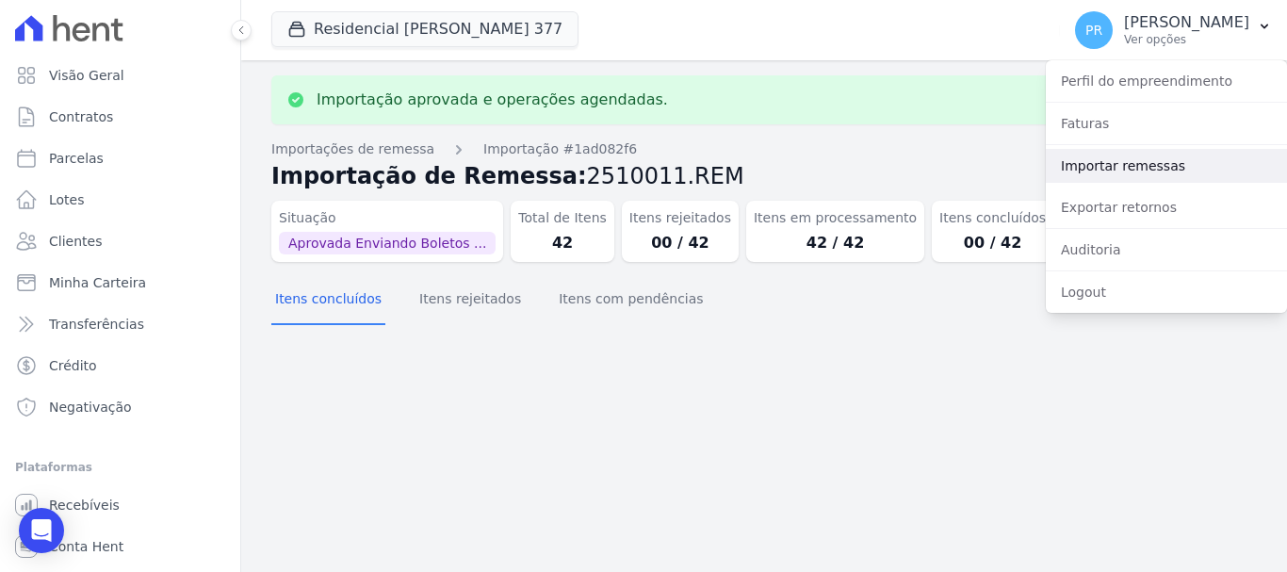
click at [1167, 155] on link "Importar remessas" at bounding box center [1166, 166] width 241 height 34
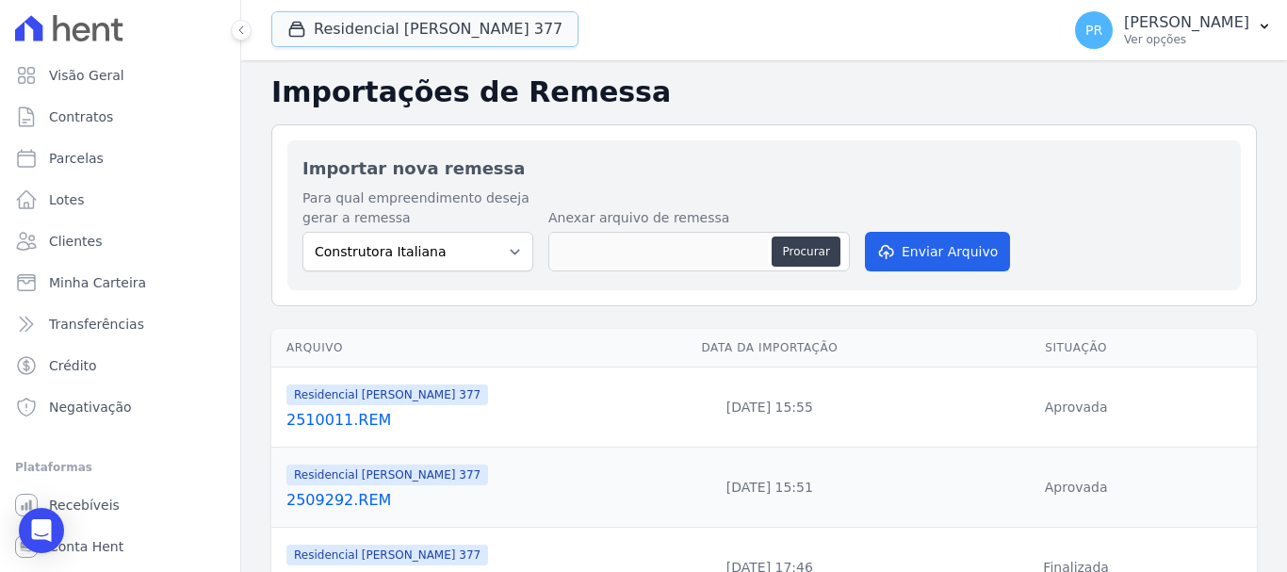
drag, startPoint x: 452, startPoint y: 27, endPoint x: 415, endPoint y: 65, distance: 53.3
click at [452, 27] on button "Residencial [PERSON_NAME] 377" at bounding box center [424, 29] width 307 height 36
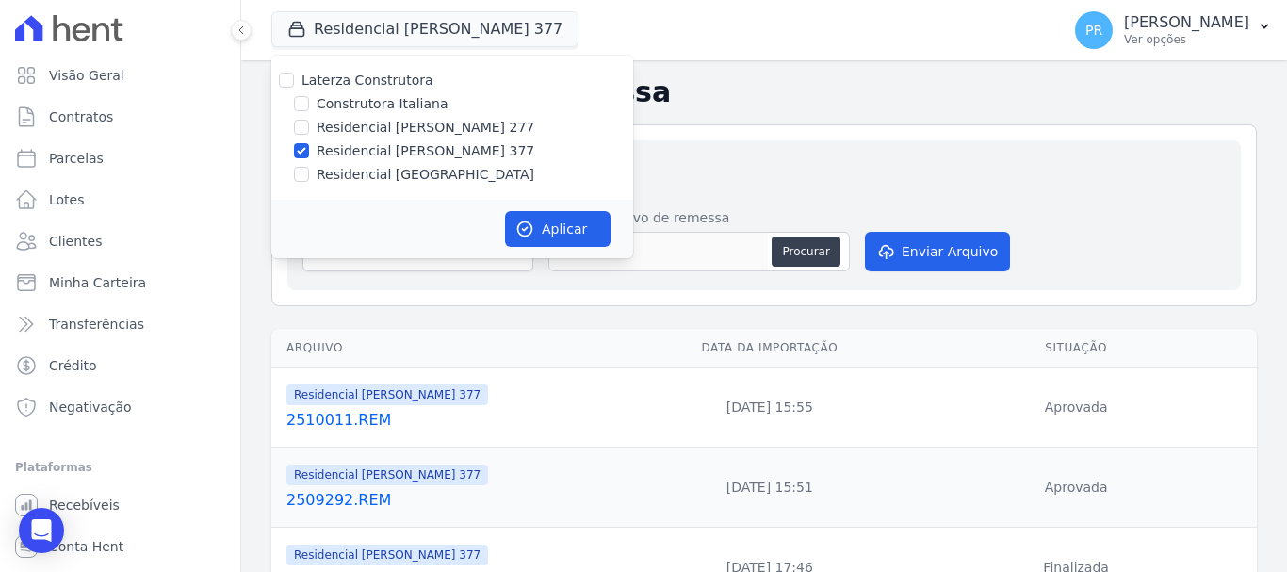
click at [375, 151] on label "Residencial [PERSON_NAME] 377" at bounding box center [426, 151] width 218 height 20
click at [309, 151] on input "Residencial [PERSON_NAME] 377" at bounding box center [301, 150] width 15 height 15
checkbox input "false"
click at [370, 179] on label "Residencial [GEOGRAPHIC_DATA]" at bounding box center [426, 175] width 218 height 20
click at [309, 179] on input "Residencial [GEOGRAPHIC_DATA]" at bounding box center [301, 174] width 15 height 15
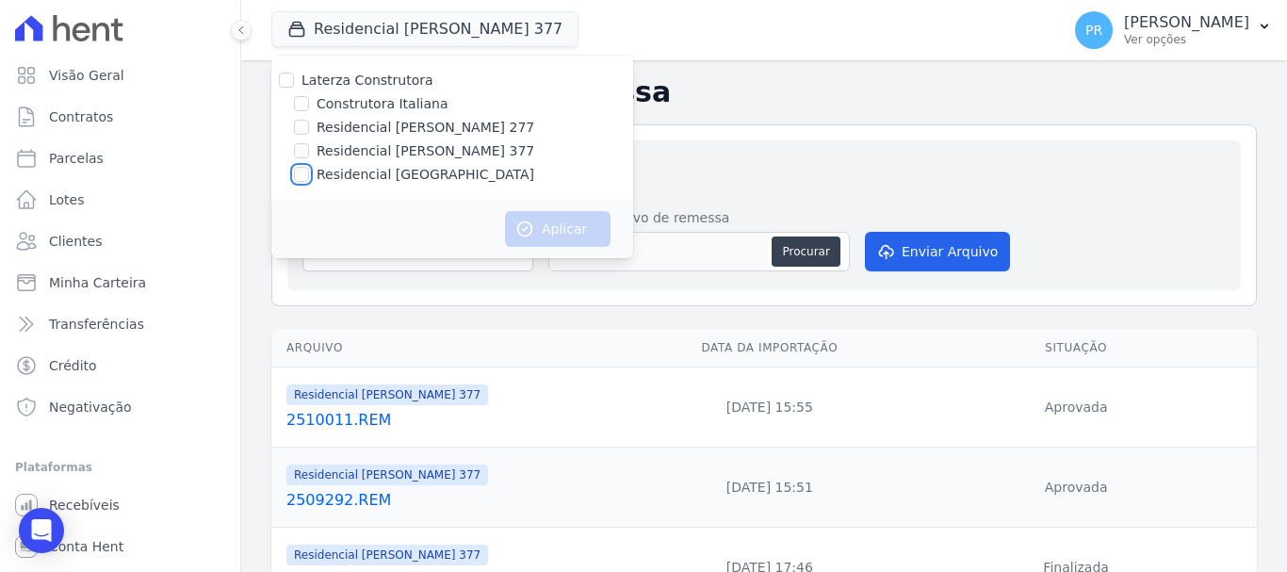
checkbox input "true"
click at [558, 225] on button "Aplicar" at bounding box center [558, 229] width 106 height 36
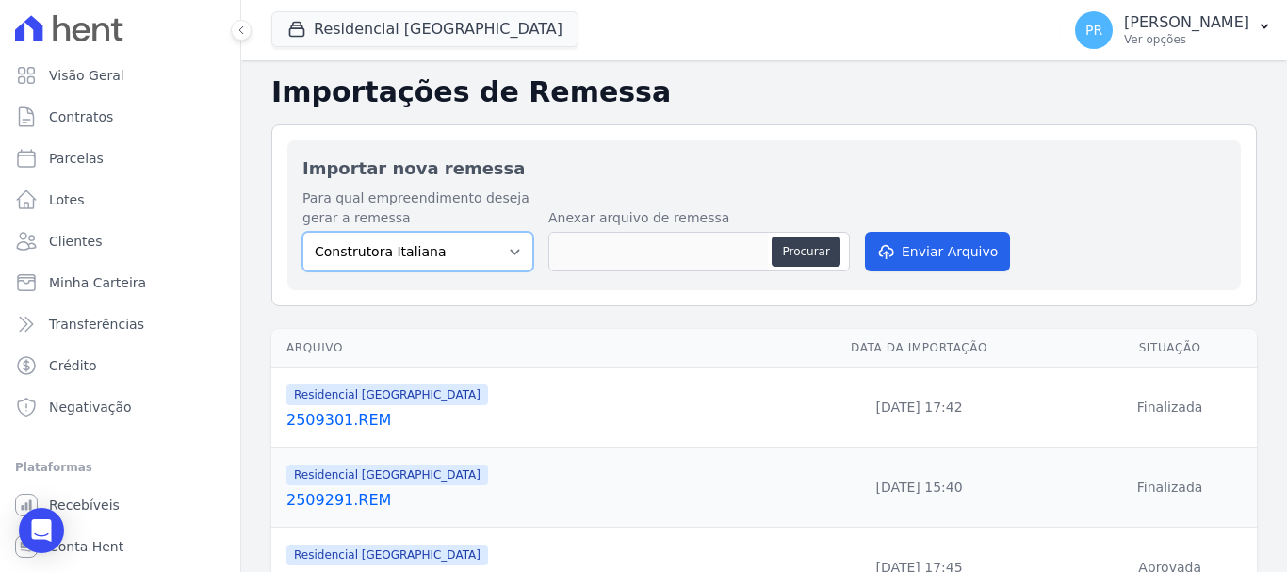
drag, startPoint x: 460, startPoint y: 254, endPoint x: 456, endPoint y: 268, distance: 13.7
click at [460, 254] on select "Construtora Italiana Residencial [PERSON_NAME] 277 Residencial [PERSON_NAME][ST…" at bounding box center [418, 252] width 231 height 40
select select "6440c0a1-232b-4aa1-adfe-88cb95fffe46"
click at [303, 232] on select "Construtora Italiana Residencial [PERSON_NAME] 277 Residencial [PERSON_NAME][ST…" at bounding box center [418, 252] width 231 height 40
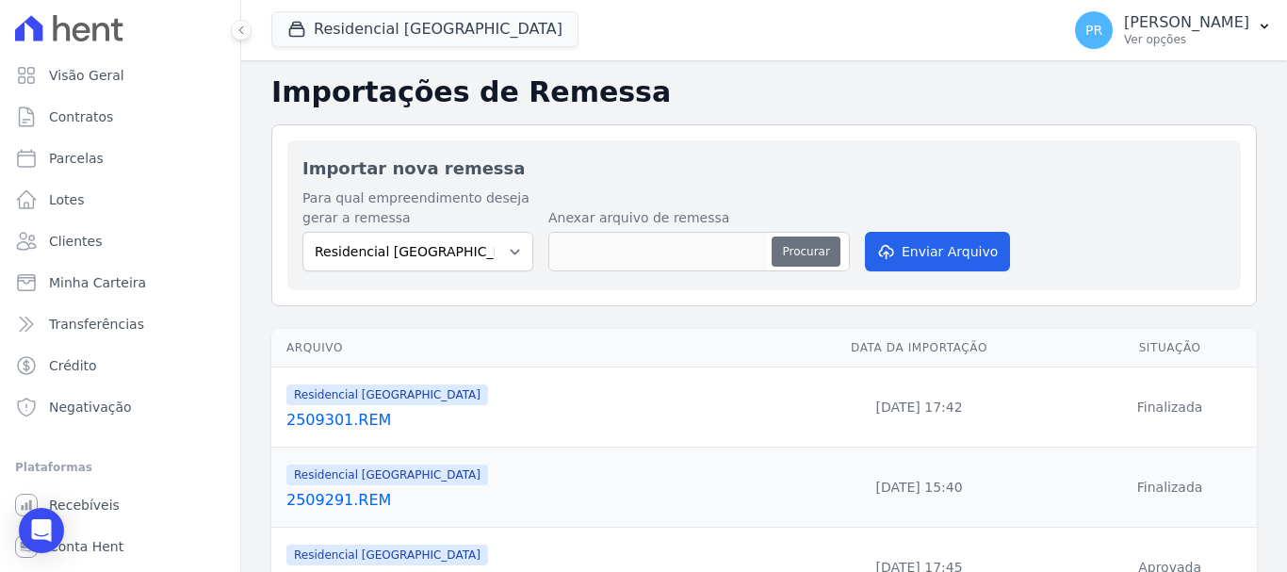
click at [814, 250] on button "Procurar" at bounding box center [806, 252] width 68 height 30
type input "2510011.REM"
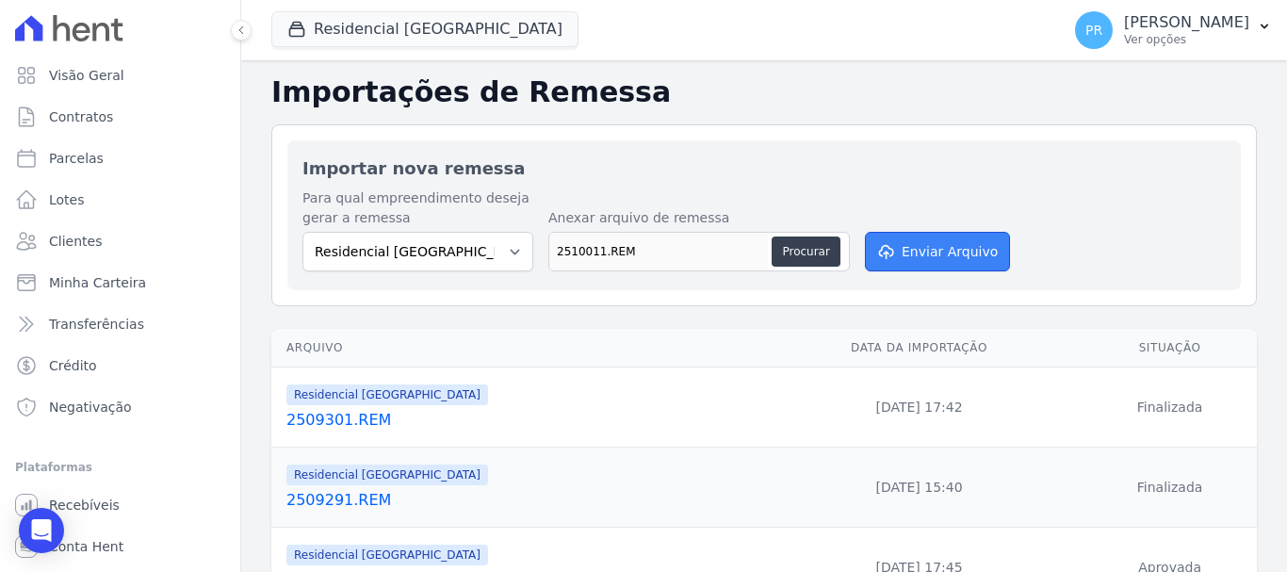
click at [905, 260] on button "Enviar Arquivo" at bounding box center [937, 252] width 145 height 40
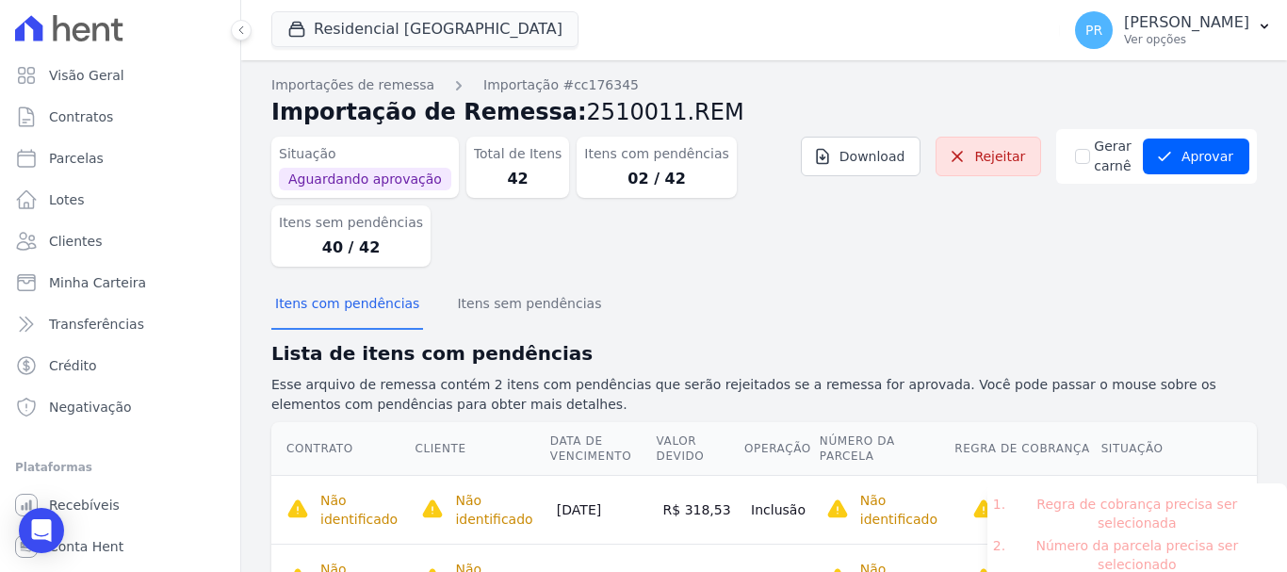
scroll to position [88, 0]
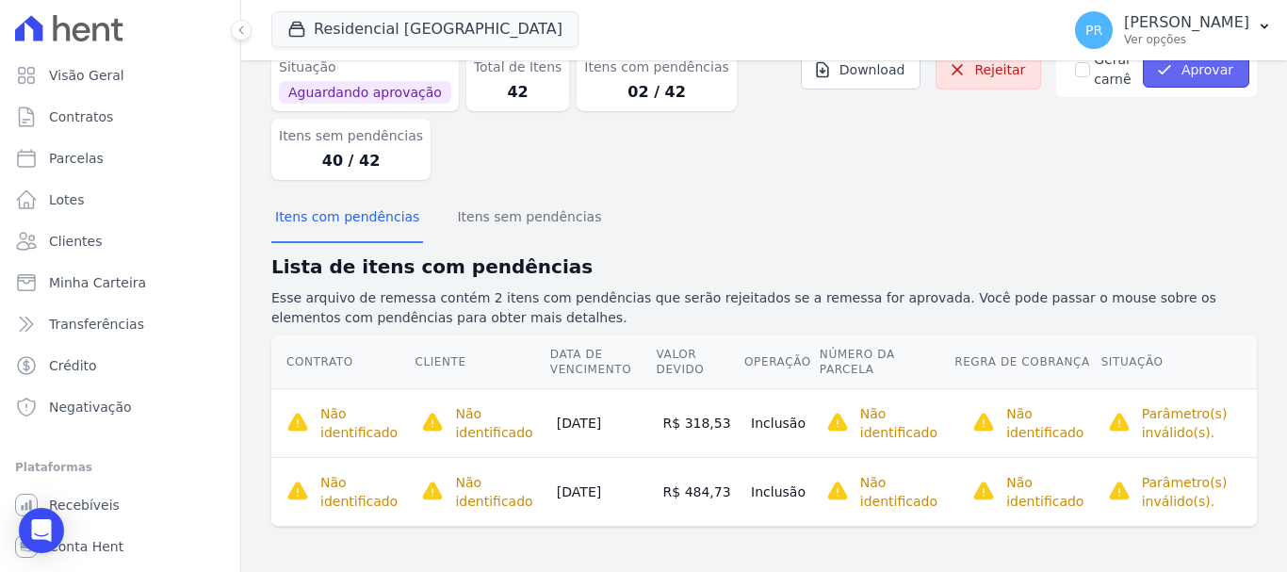
click at [1201, 73] on button "Aprovar" at bounding box center [1196, 70] width 106 height 36
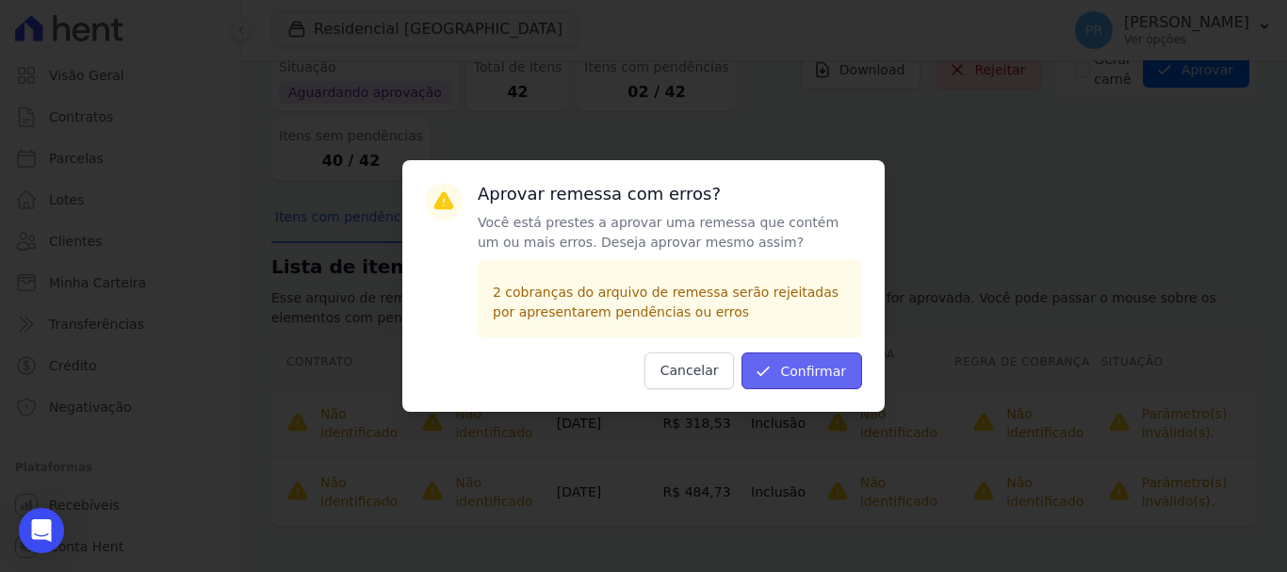
click at [821, 372] on button "Confirmar" at bounding box center [802, 370] width 121 height 37
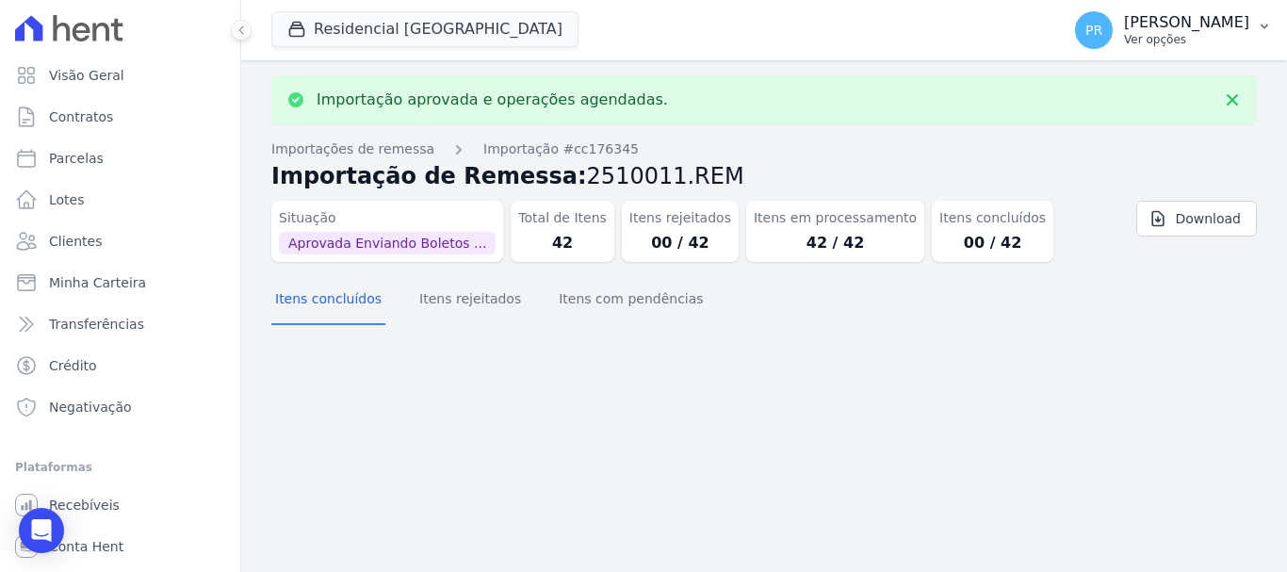
click at [1187, 45] on p "Ver opções" at bounding box center [1186, 39] width 125 height 15
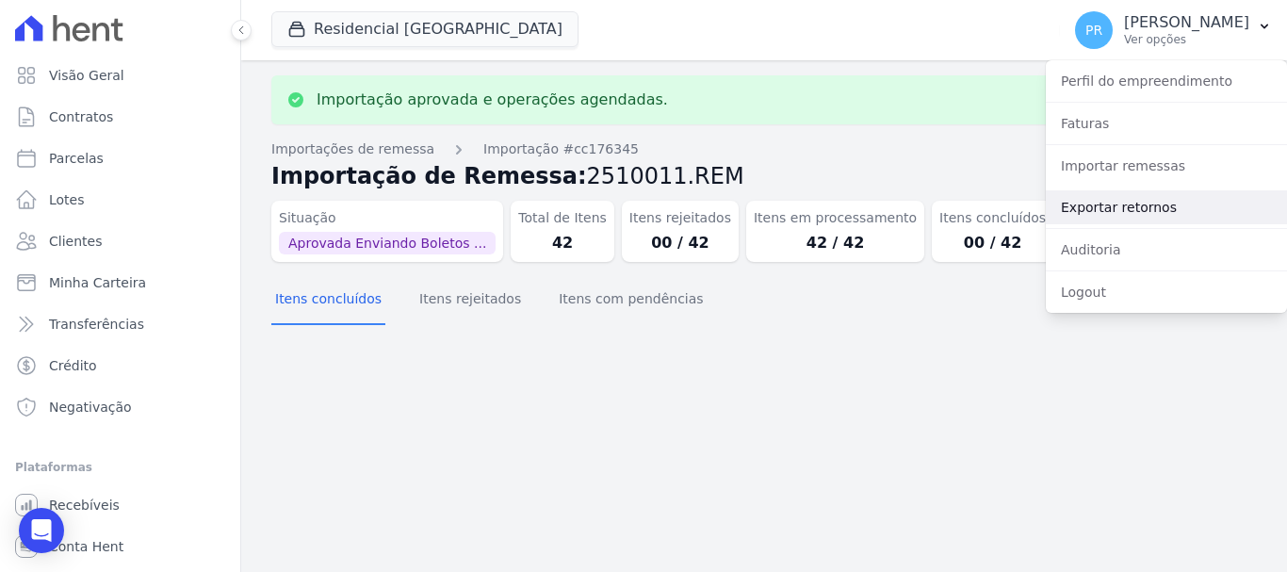
click at [1155, 206] on link "Exportar retornos" at bounding box center [1166, 207] width 241 height 34
click at [1134, 209] on link "Exportar retornos" at bounding box center [1166, 207] width 241 height 34
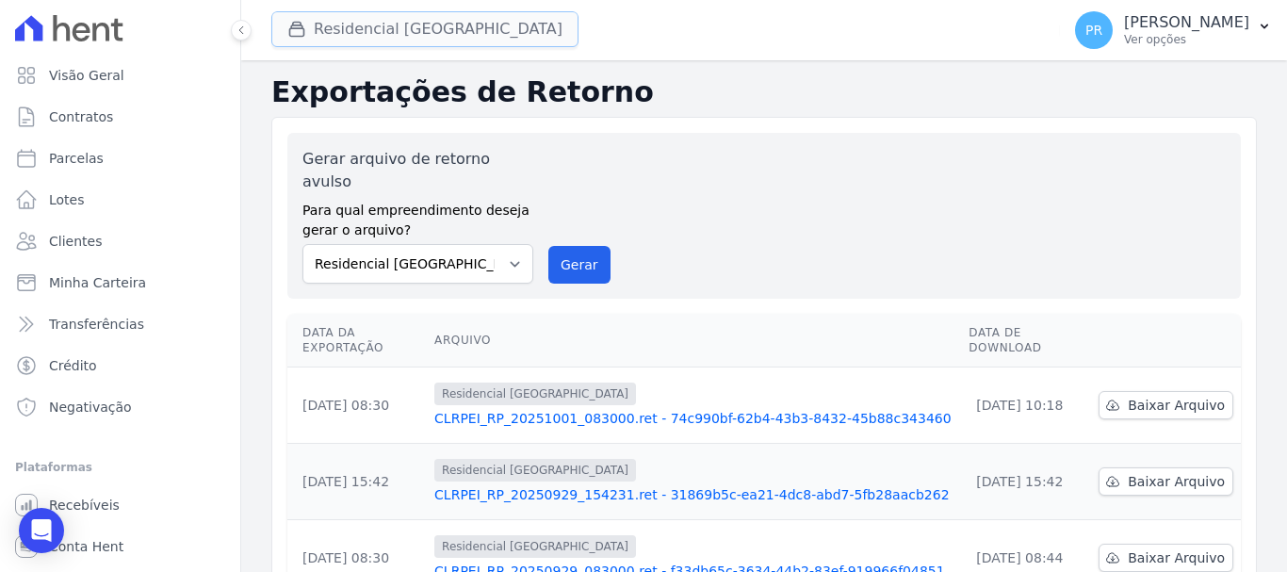
click at [397, 29] on button "Residencial [GEOGRAPHIC_DATA]" at bounding box center [424, 29] width 307 height 36
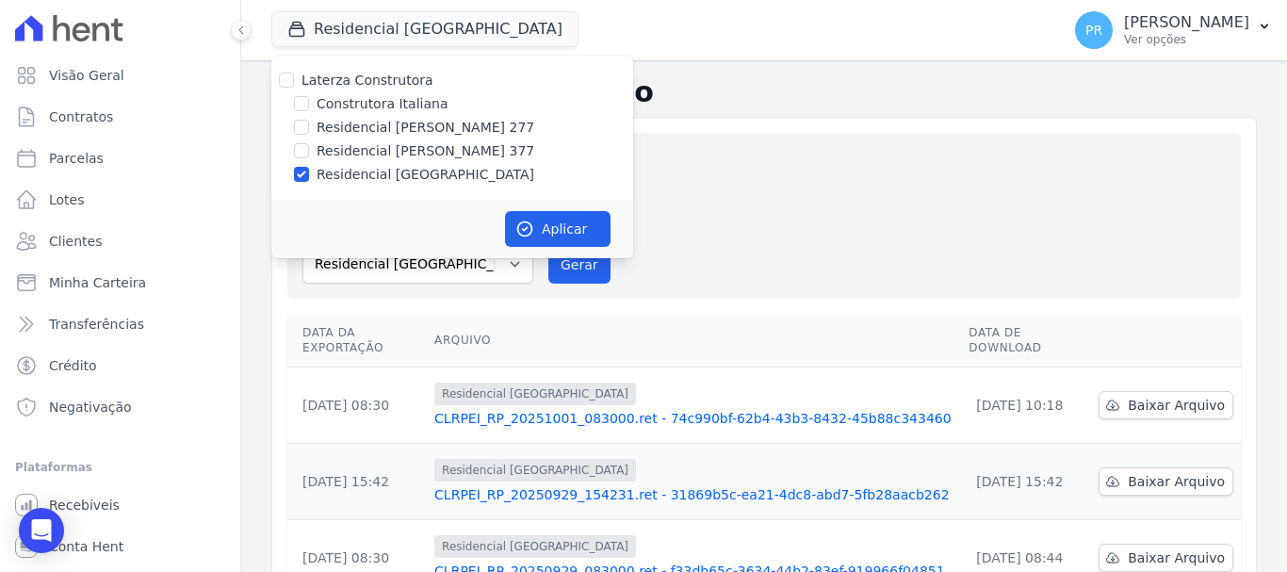
click at [371, 174] on label "Residencial [GEOGRAPHIC_DATA]" at bounding box center [426, 175] width 218 height 20
click at [309, 174] on input "Residencial [GEOGRAPHIC_DATA]" at bounding box center [301, 174] width 15 height 15
checkbox input "false"
click at [380, 141] on label "Residencial [PERSON_NAME] 377" at bounding box center [426, 151] width 218 height 20
click at [309, 143] on input "Residencial [PERSON_NAME] 377" at bounding box center [301, 150] width 15 height 15
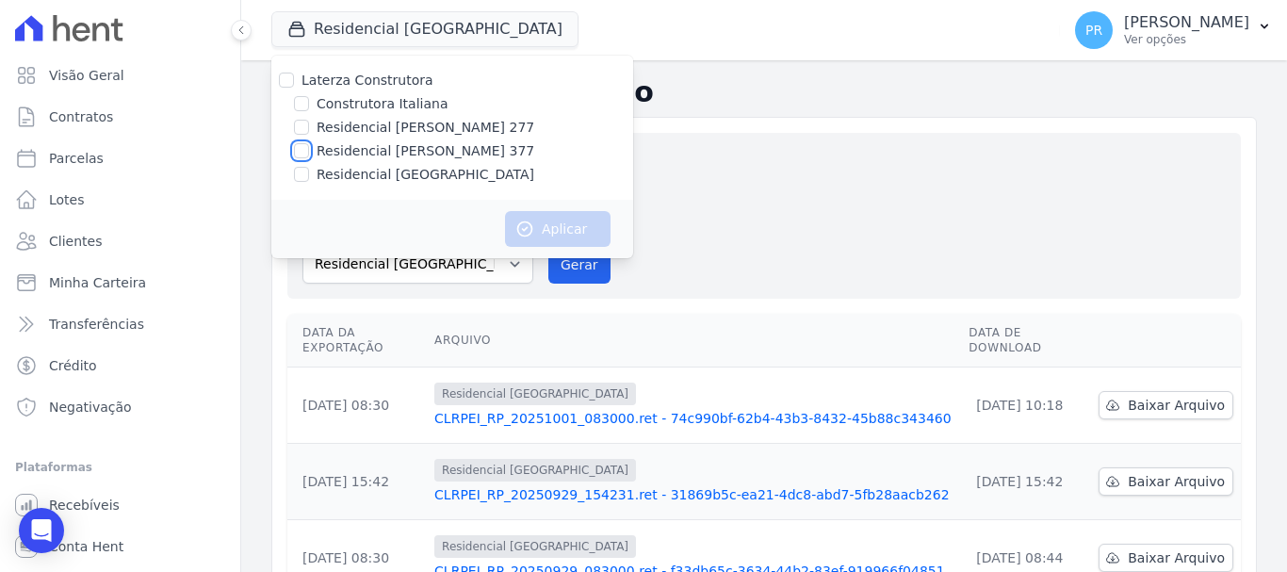
checkbox input "true"
click at [562, 234] on button "Aplicar" at bounding box center [558, 229] width 106 height 36
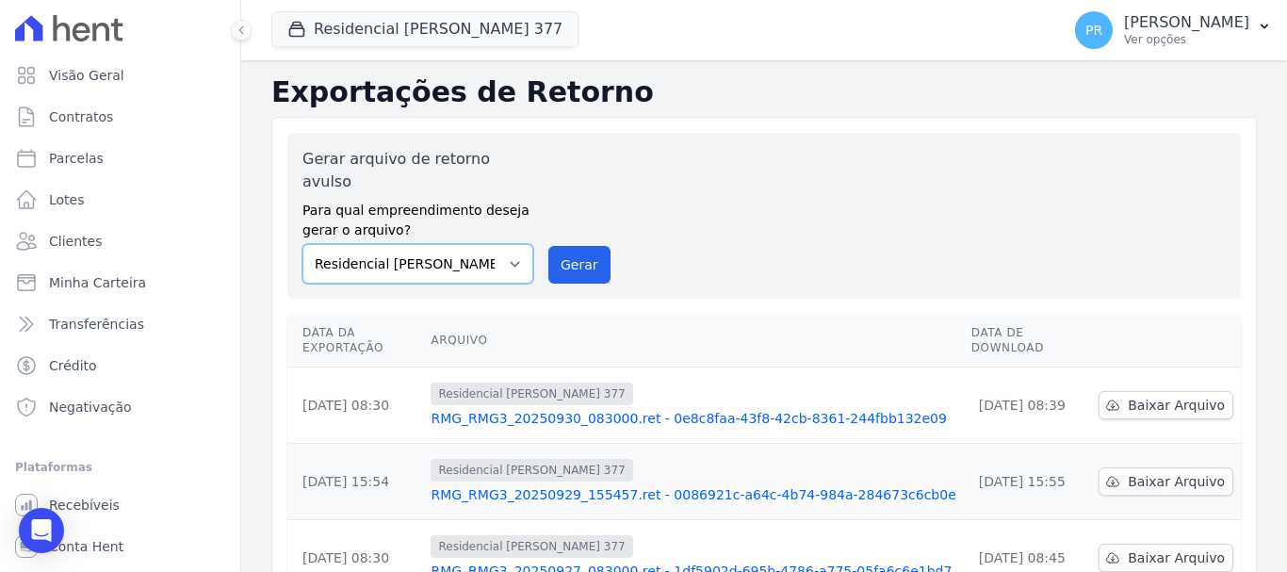
drag, startPoint x: 501, startPoint y: 241, endPoint x: 500, endPoint y: 260, distance: 18.9
click at [501, 244] on select "Construtora Italiana Residencial [PERSON_NAME] 277 Residencial [PERSON_NAME][ST…" at bounding box center [418, 264] width 231 height 40
select select "7d698934-b935-4dc9-aa46-576f3138731b"
click at [303, 244] on select "Construtora Italiana Residencial [PERSON_NAME] 277 Residencial [PERSON_NAME][ST…" at bounding box center [418, 264] width 231 height 40
click at [483, 22] on button "Residencial [PERSON_NAME] 377" at bounding box center [424, 29] width 307 height 36
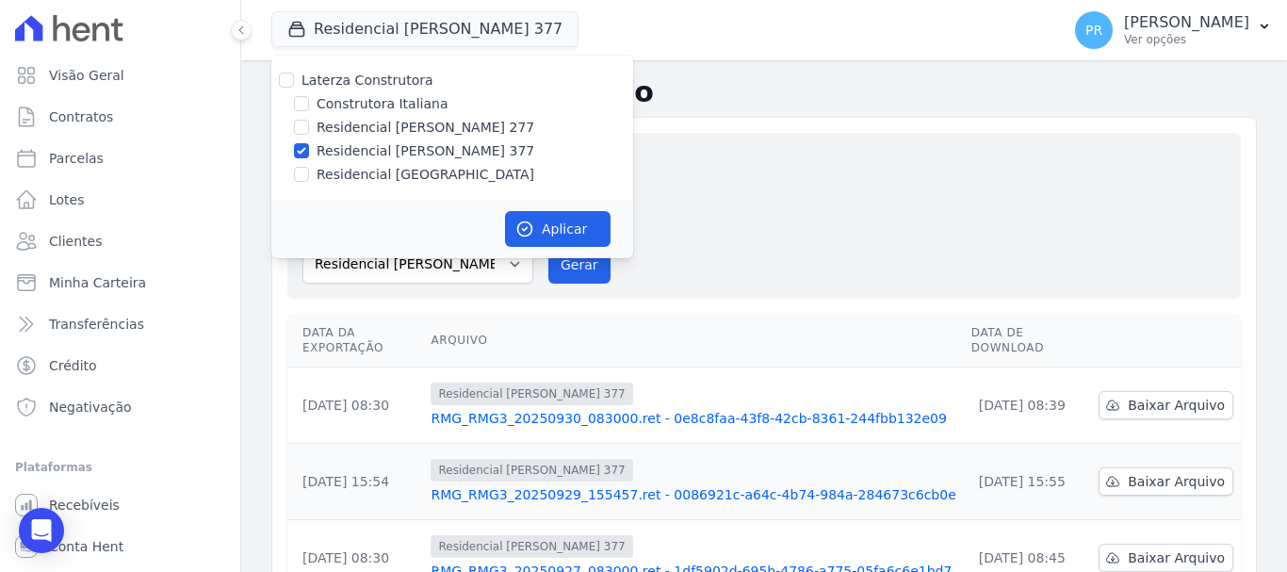
click at [438, 128] on label "Residencial [PERSON_NAME] 277" at bounding box center [426, 128] width 218 height 20
click at [309, 128] on input "Residencial [PERSON_NAME] 277" at bounding box center [301, 127] width 15 height 15
checkbox input "true"
click at [446, 149] on label "Residencial [PERSON_NAME] 377" at bounding box center [426, 151] width 218 height 20
click at [309, 149] on input "Residencial [PERSON_NAME] 377" at bounding box center [301, 150] width 15 height 15
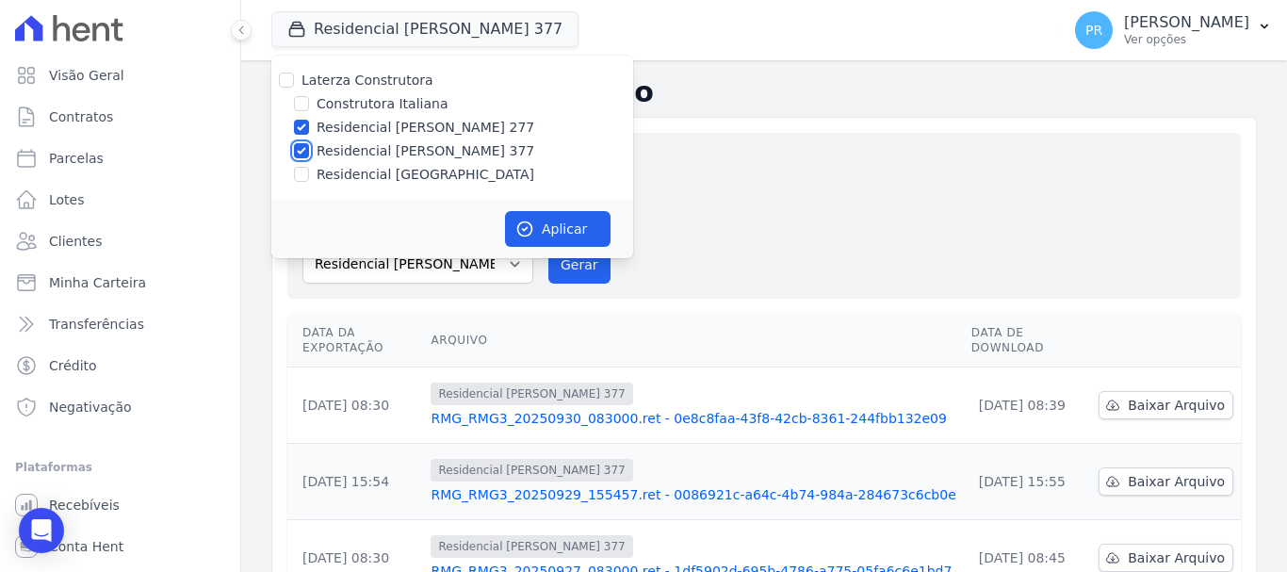
checkbox input "false"
click at [594, 241] on button "Aplicar" at bounding box center [558, 229] width 106 height 36
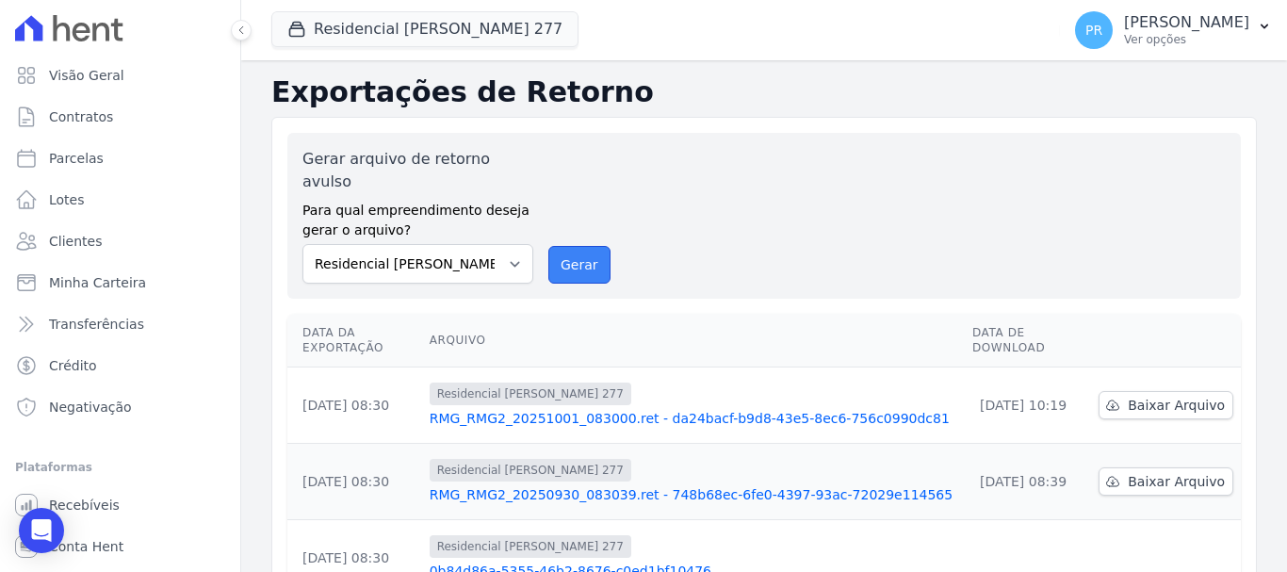
click at [573, 252] on button "Gerar" at bounding box center [579, 265] width 62 height 38
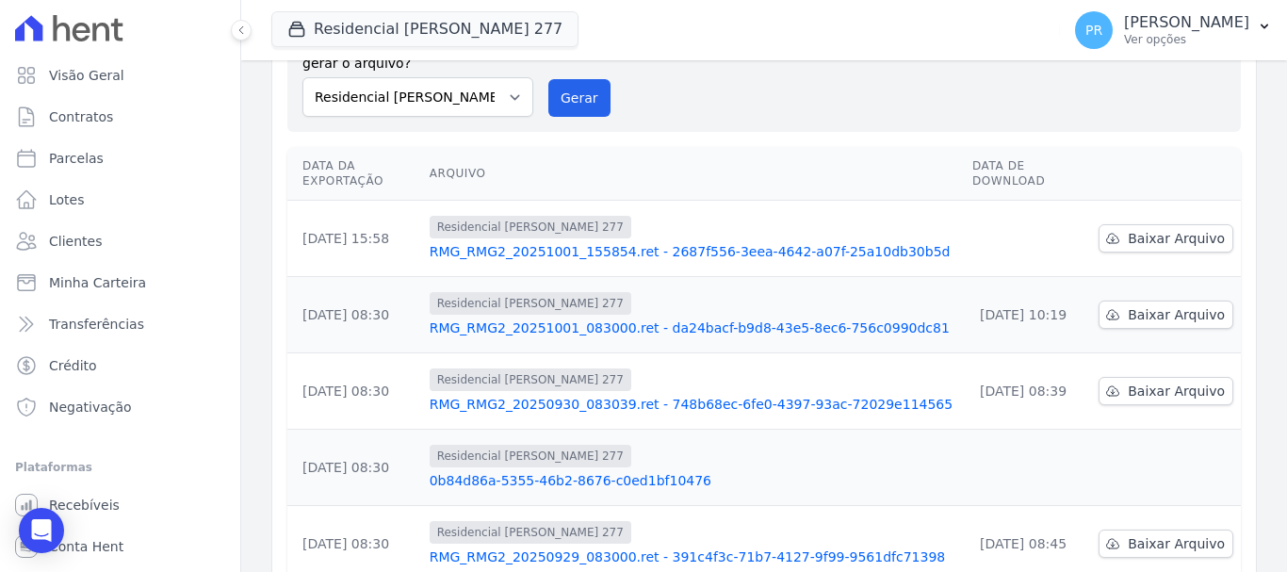
scroll to position [188, 0]
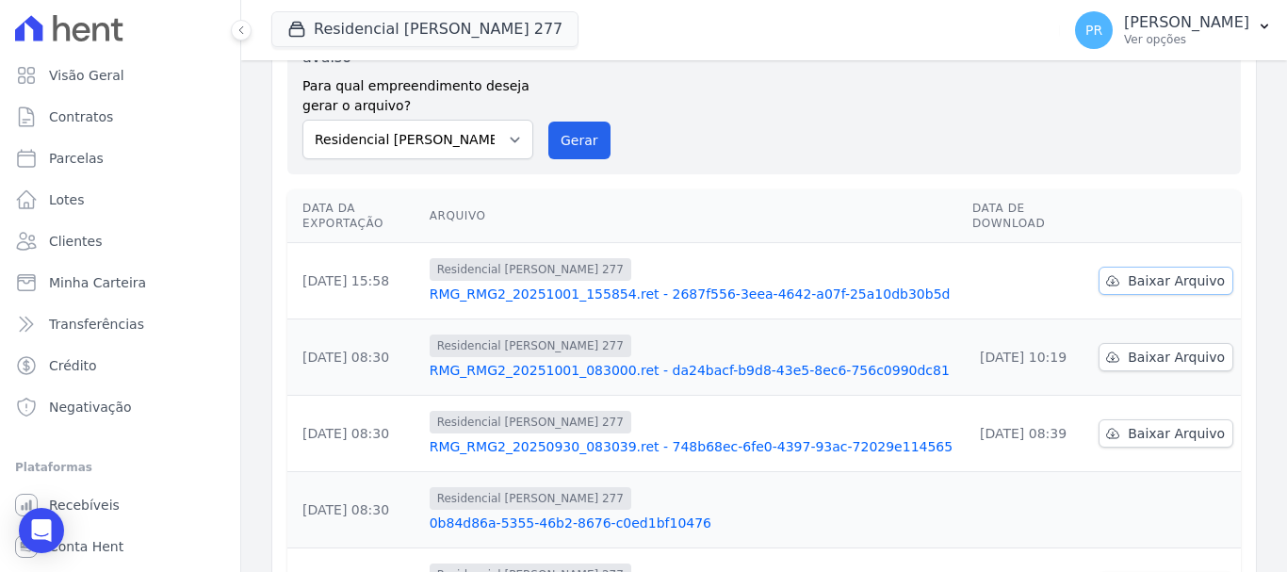
click at [1140, 271] on span "Baixar Arquivo" at bounding box center [1176, 280] width 97 height 19
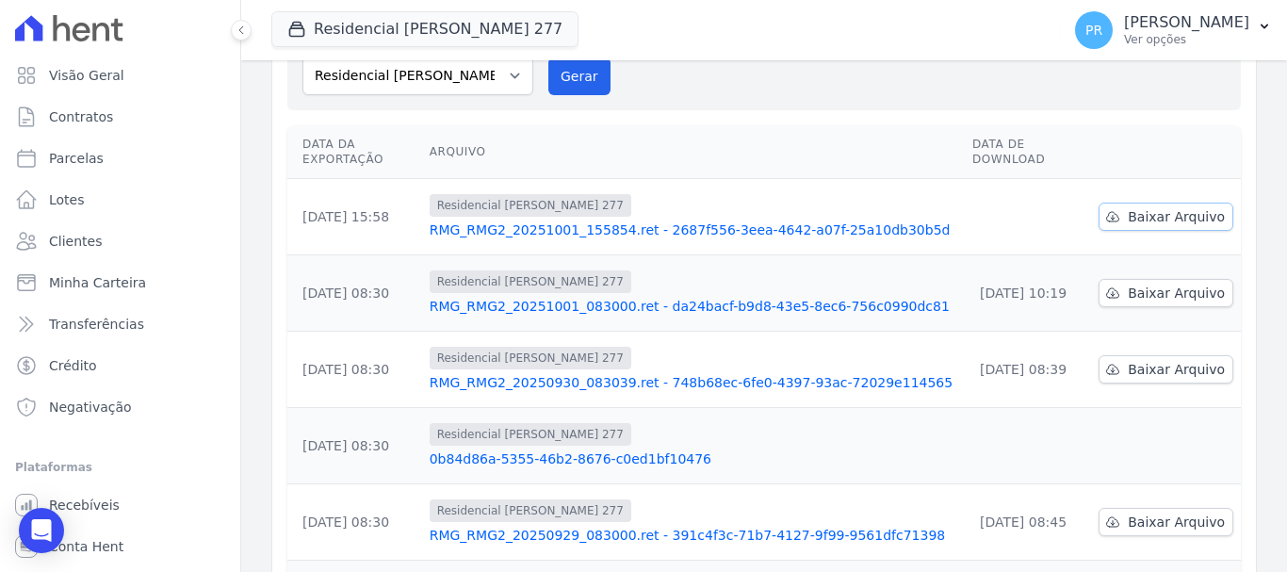
scroll to position [124, 0]
